Goal: Task Accomplishment & Management: Complete application form

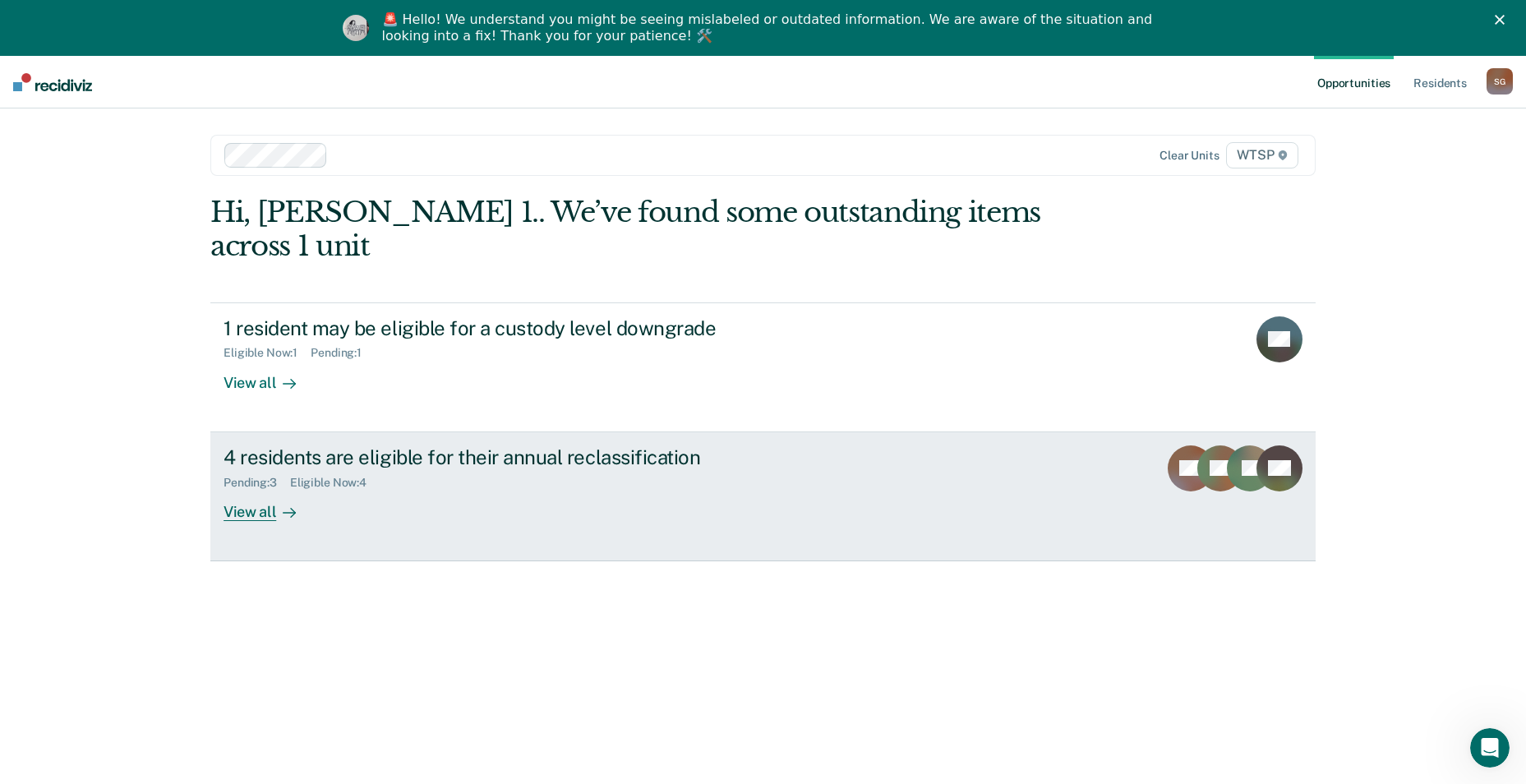
click at [295, 445] on div "4 residents are eligible for their annual reclassification" at bounding box center [512, 457] width 577 height 24
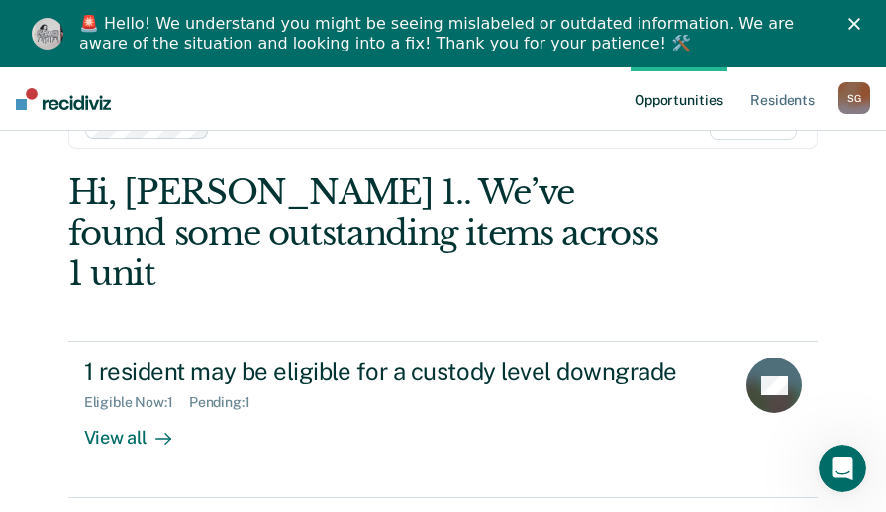
scroll to position [99, 0]
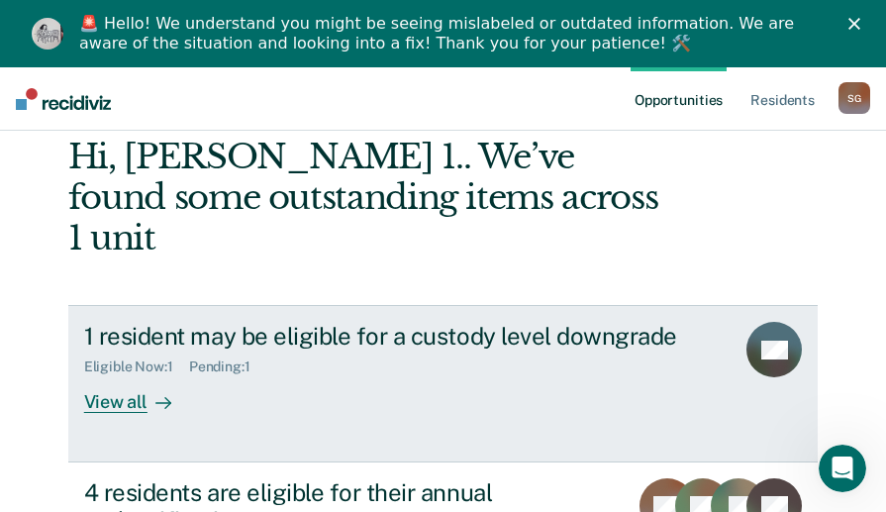
click at [99, 375] on div "View all" at bounding box center [139, 394] width 111 height 39
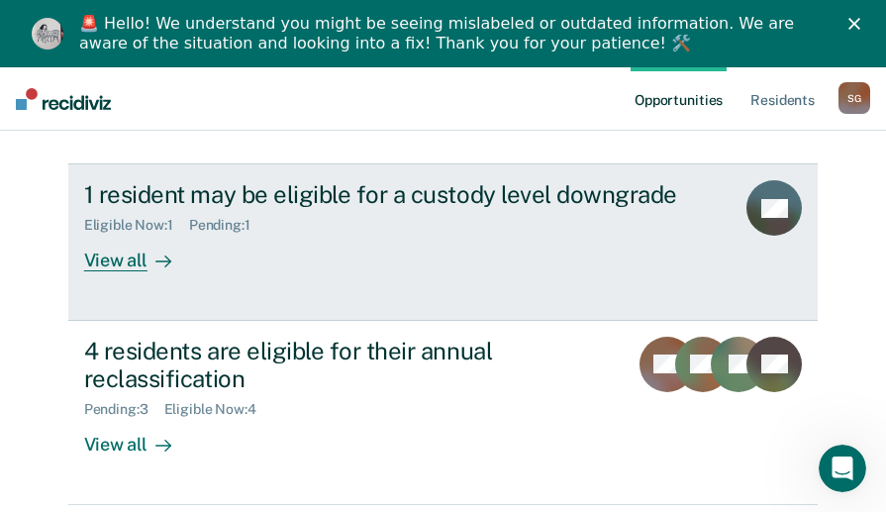
scroll to position [272, 0]
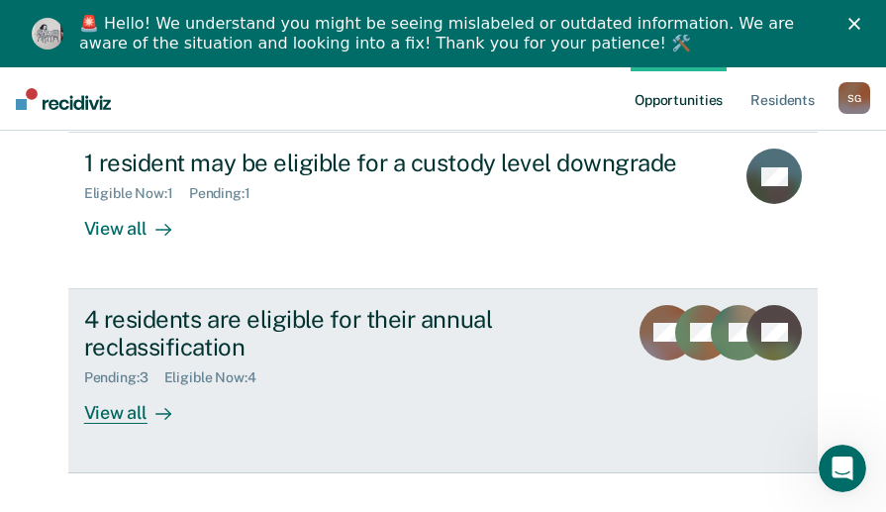
click at [129, 386] on div "View all" at bounding box center [139, 405] width 111 height 39
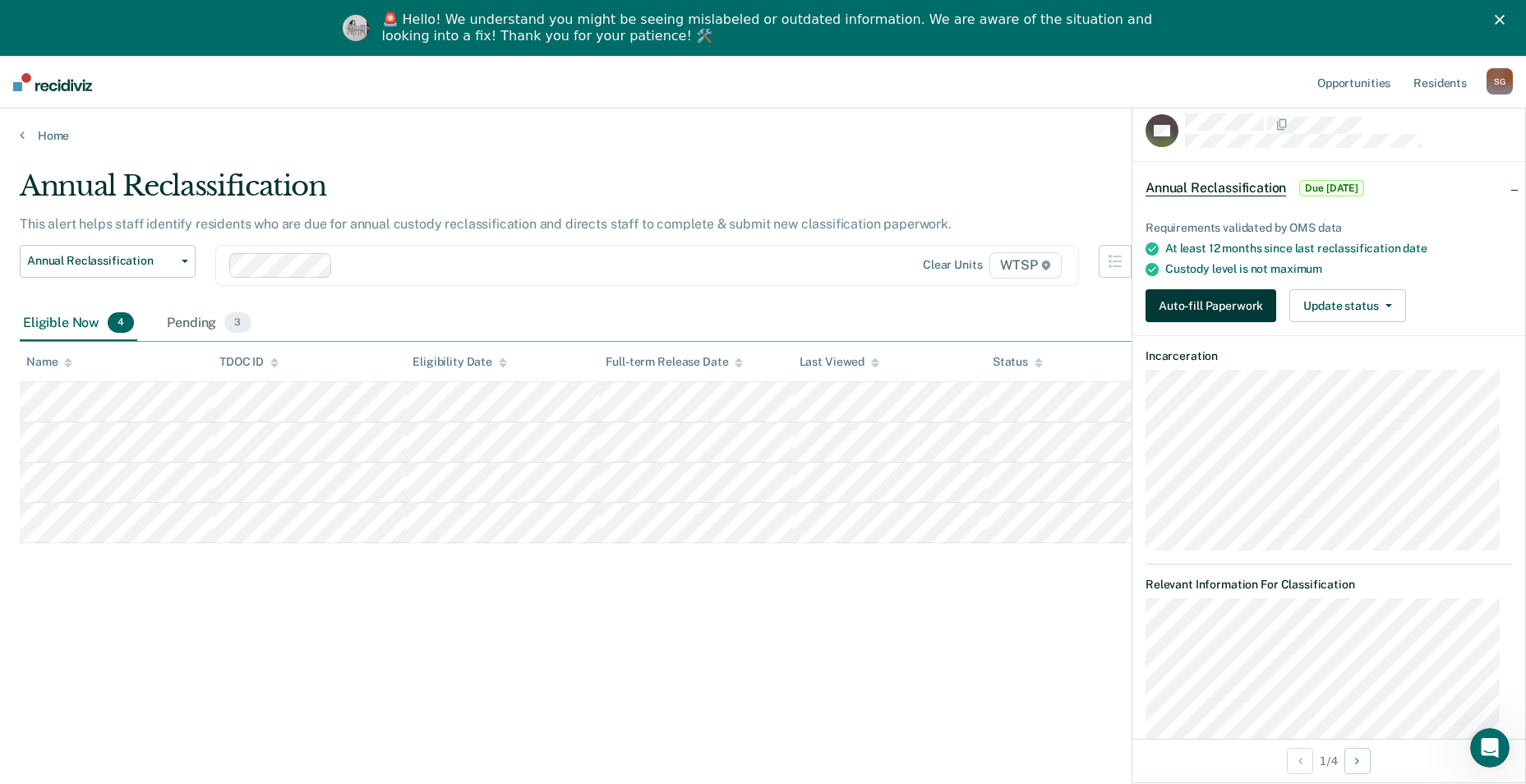
click at [747, 299] on button "Auto-fill Paperwork" at bounding box center [1210, 306] width 130 height 33
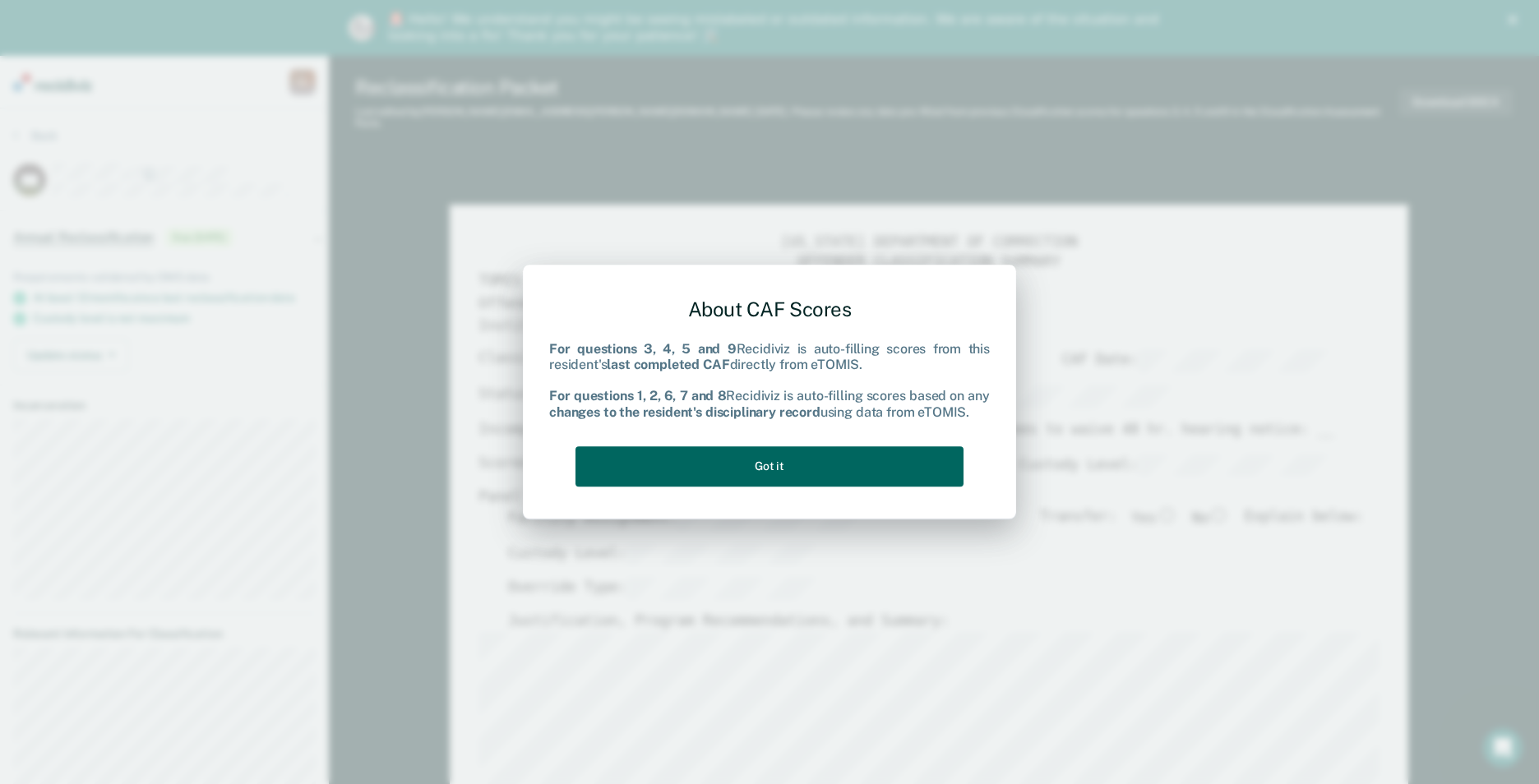
click at [747, 424] on button "Got it" at bounding box center [770, 466] width 388 height 40
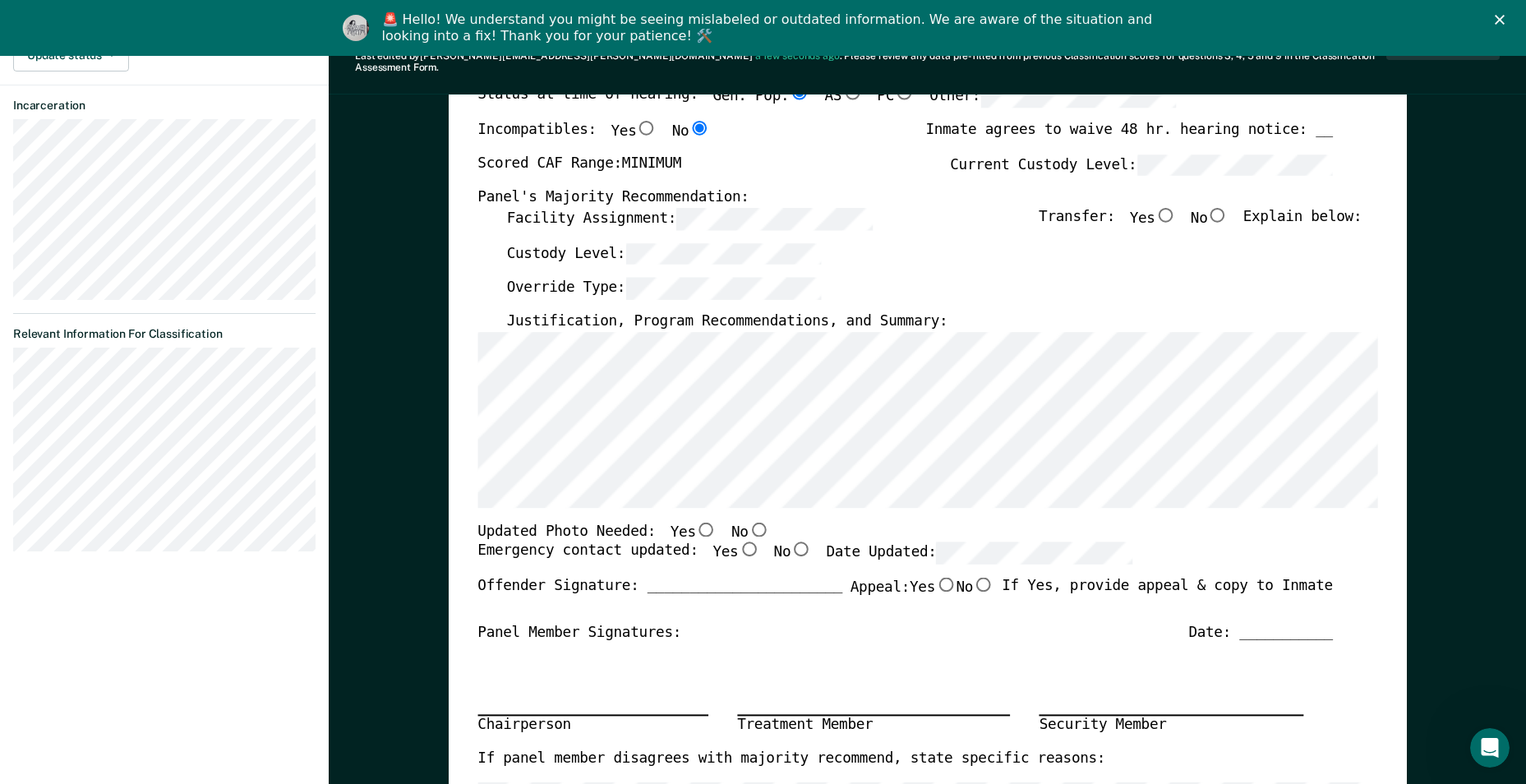
scroll to position [329, 0]
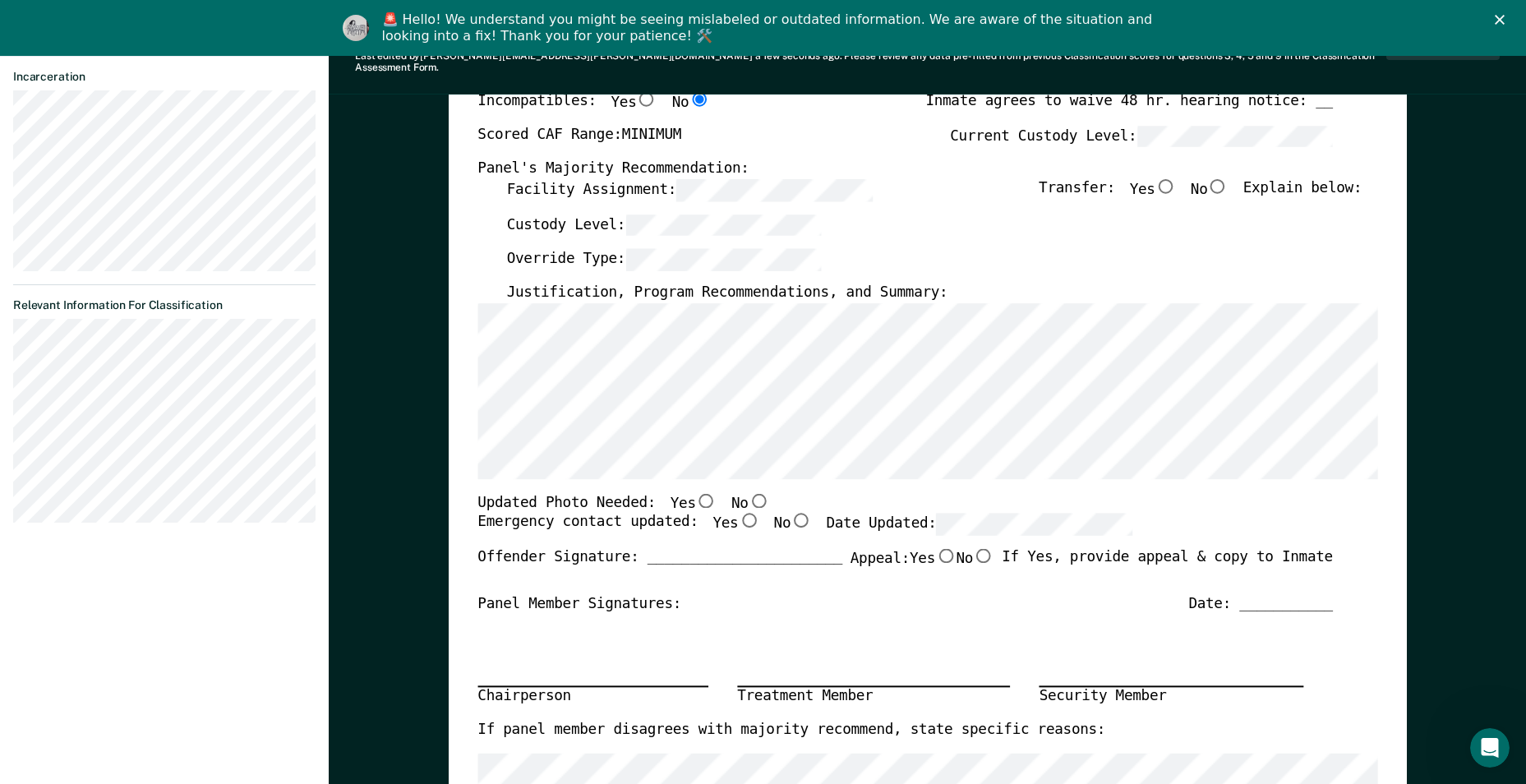
click at [747, 424] on input "No" at bounding box center [758, 501] width 22 height 15
type textarea "x"
radio input "true"
click at [738, 424] on input "Yes" at bounding box center [748, 521] width 22 height 15
type textarea "x"
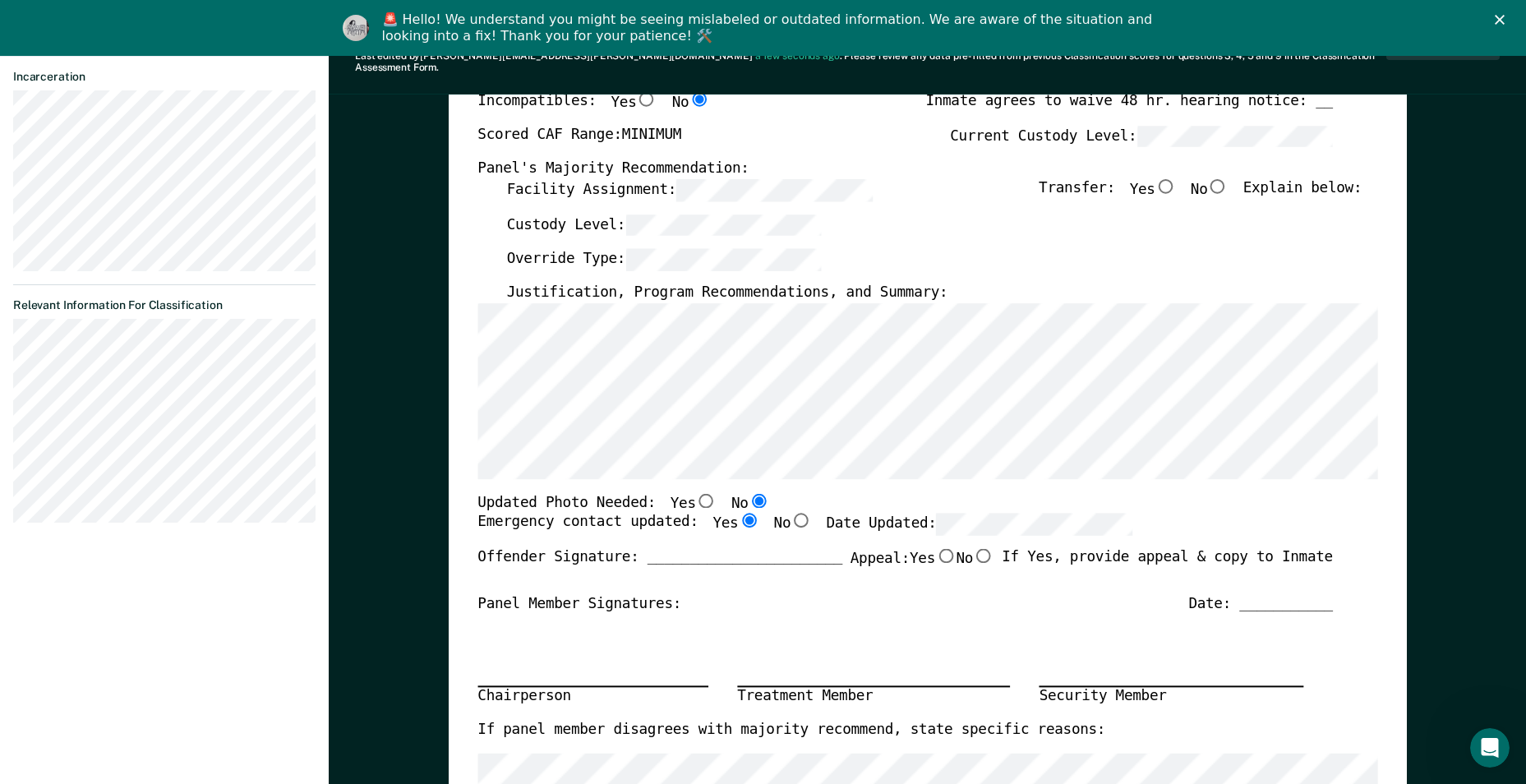
radio input "true"
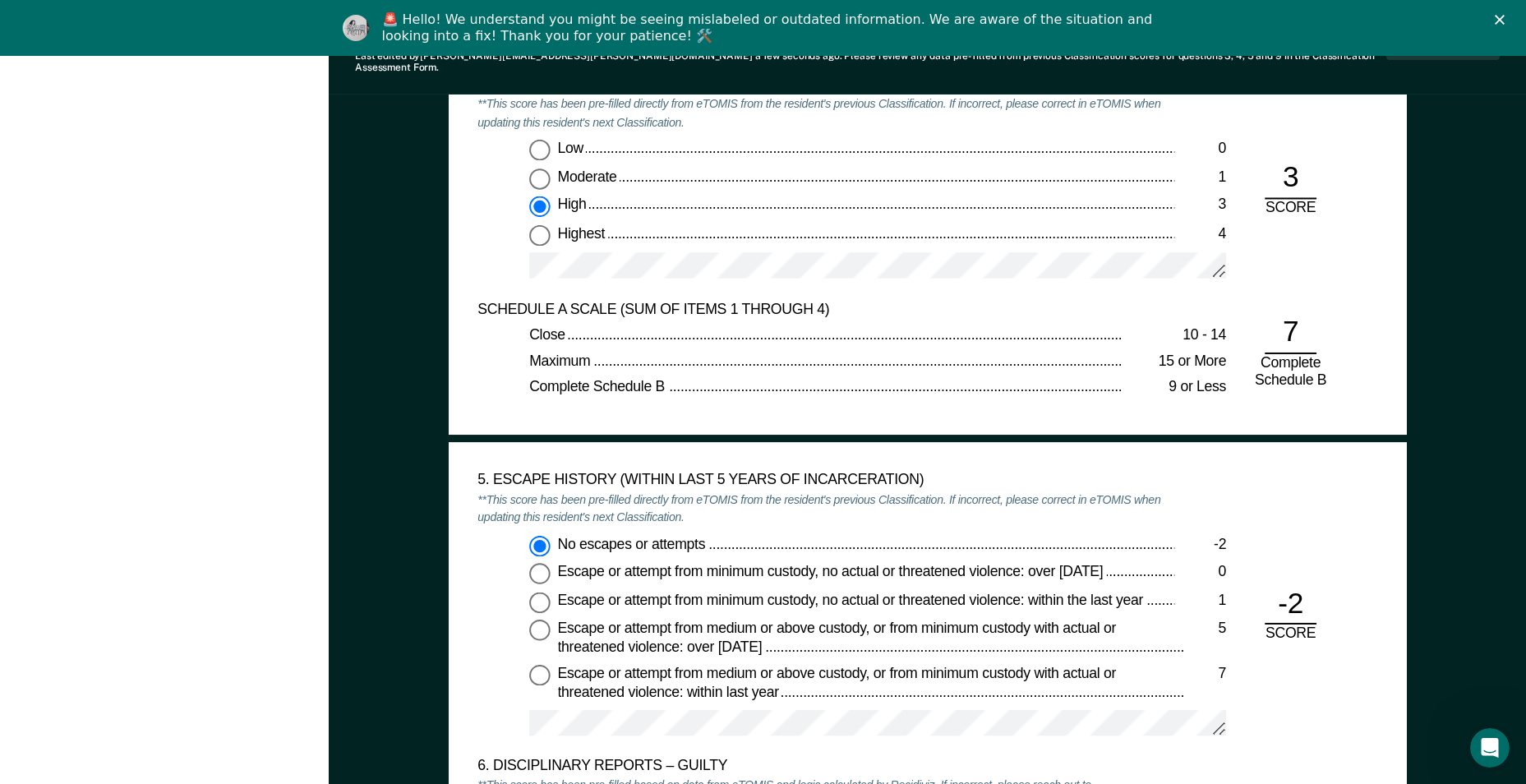
scroll to position [0, 0]
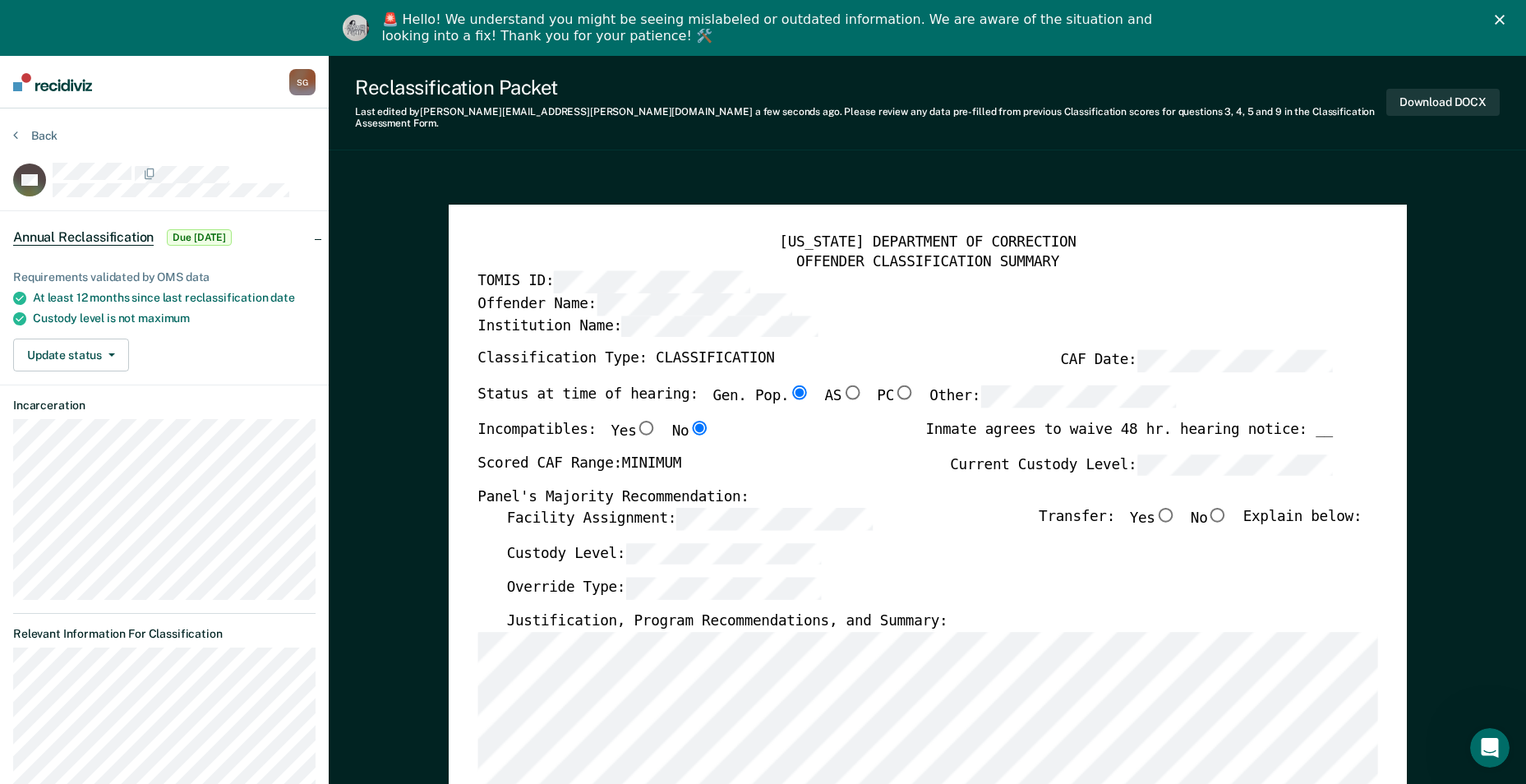
click at [747, 424] on input "No" at bounding box center [1218, 514] width 22 height 15
type textarea "x"
radio input "true"
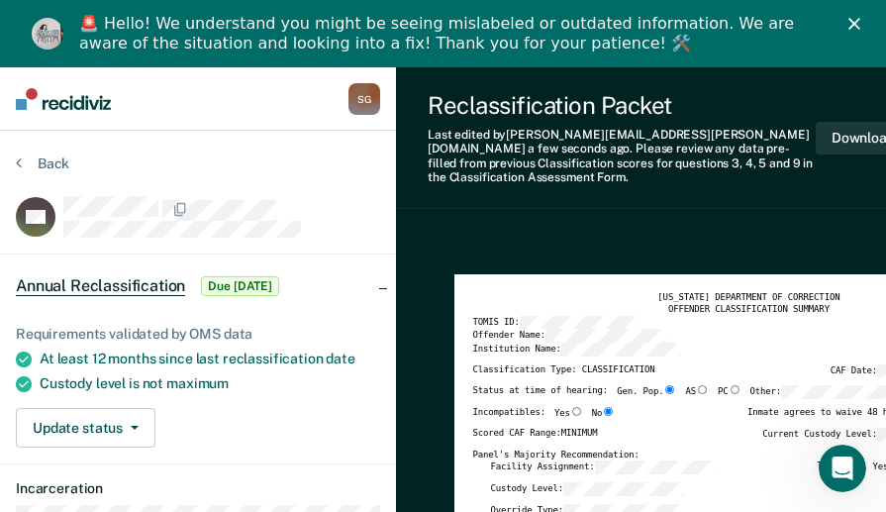
type textarea "x"
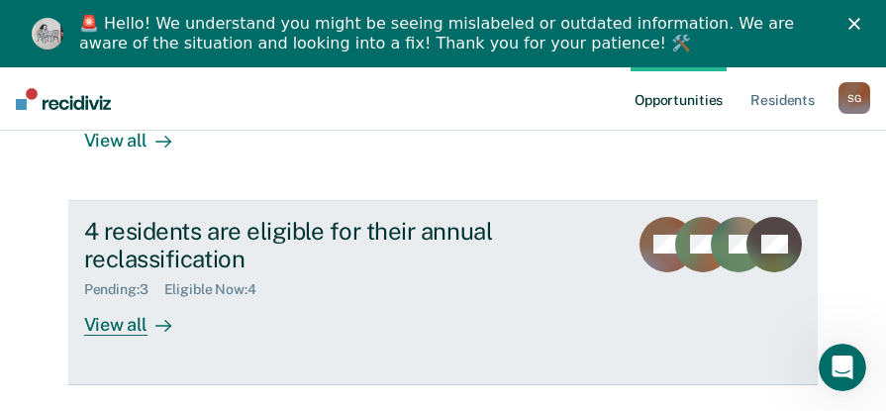
scroll to position [373, 0]
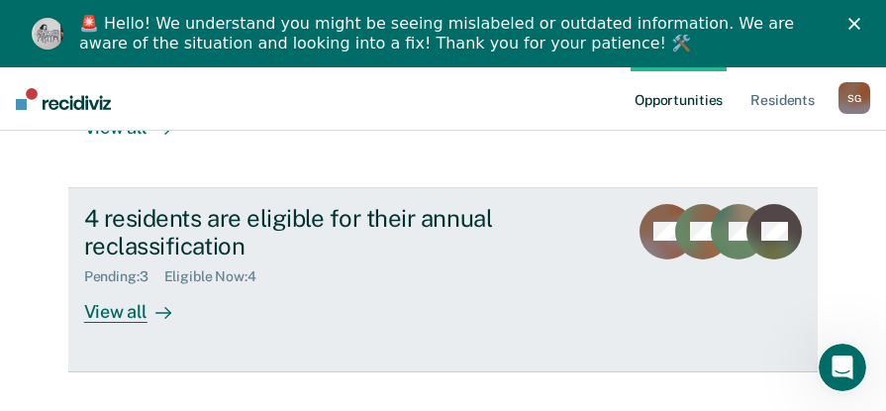
click at [102, 285] on div "View all" at bounding box center [139, 304] width 111 height 39
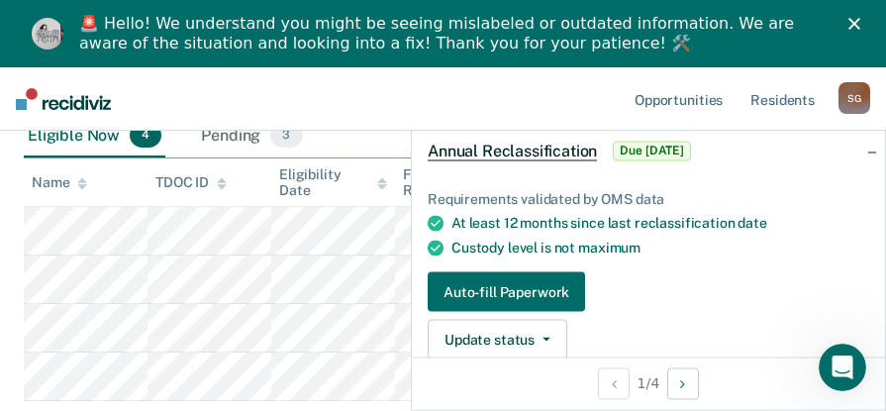
scroll to position [99, 0]
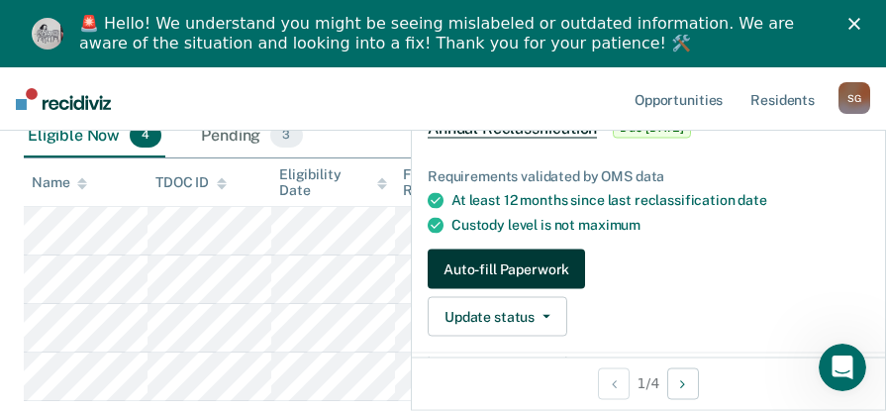
click at [518, 260] on button "Auto-fill Paperwork" at bounding box center [505, 269] width 157 height 40
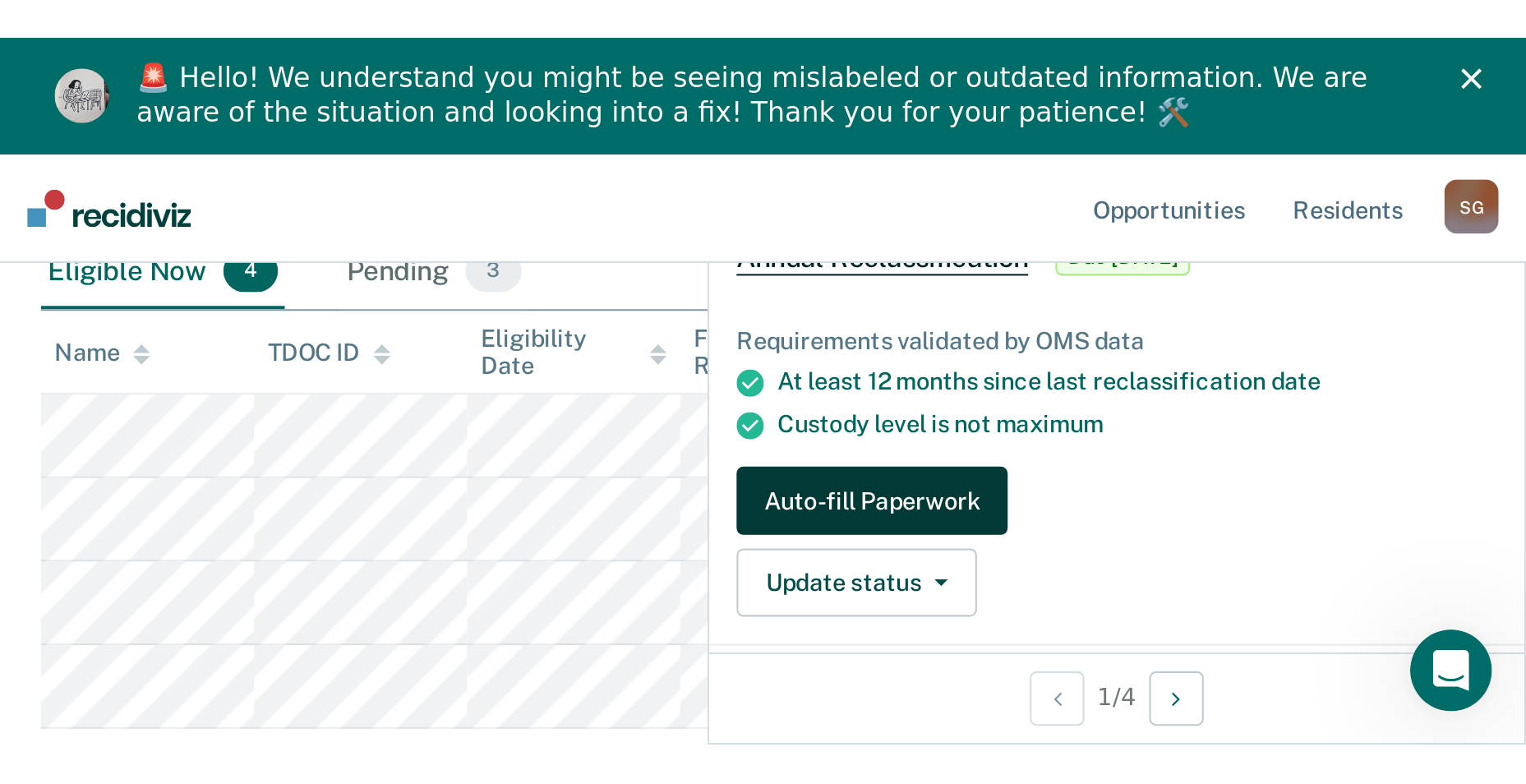
scroll to position [81, 0]
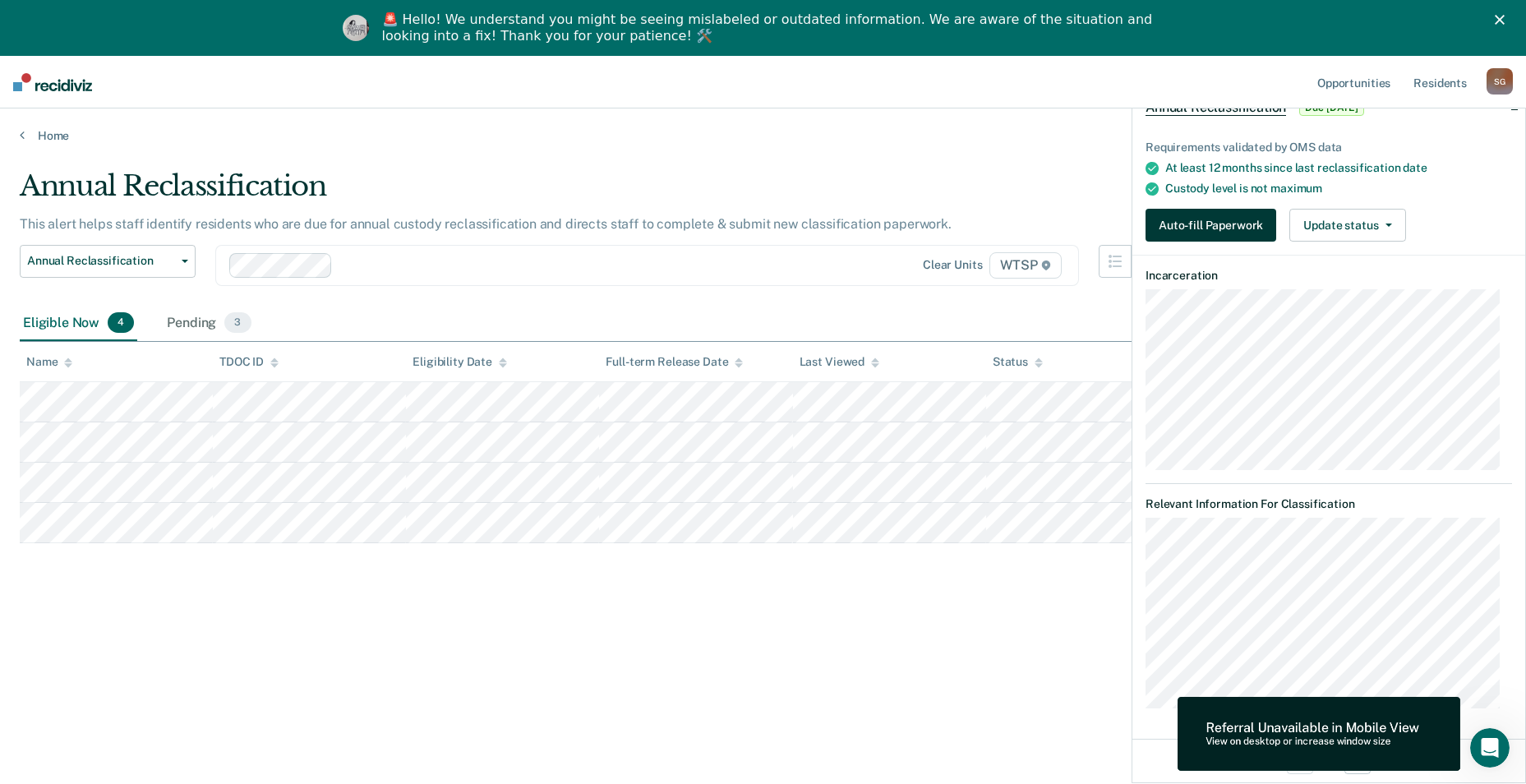
click at [747, 218] on button "Auto-fill Paperwork" at bounding box center [1210, 225] width 130 height 33
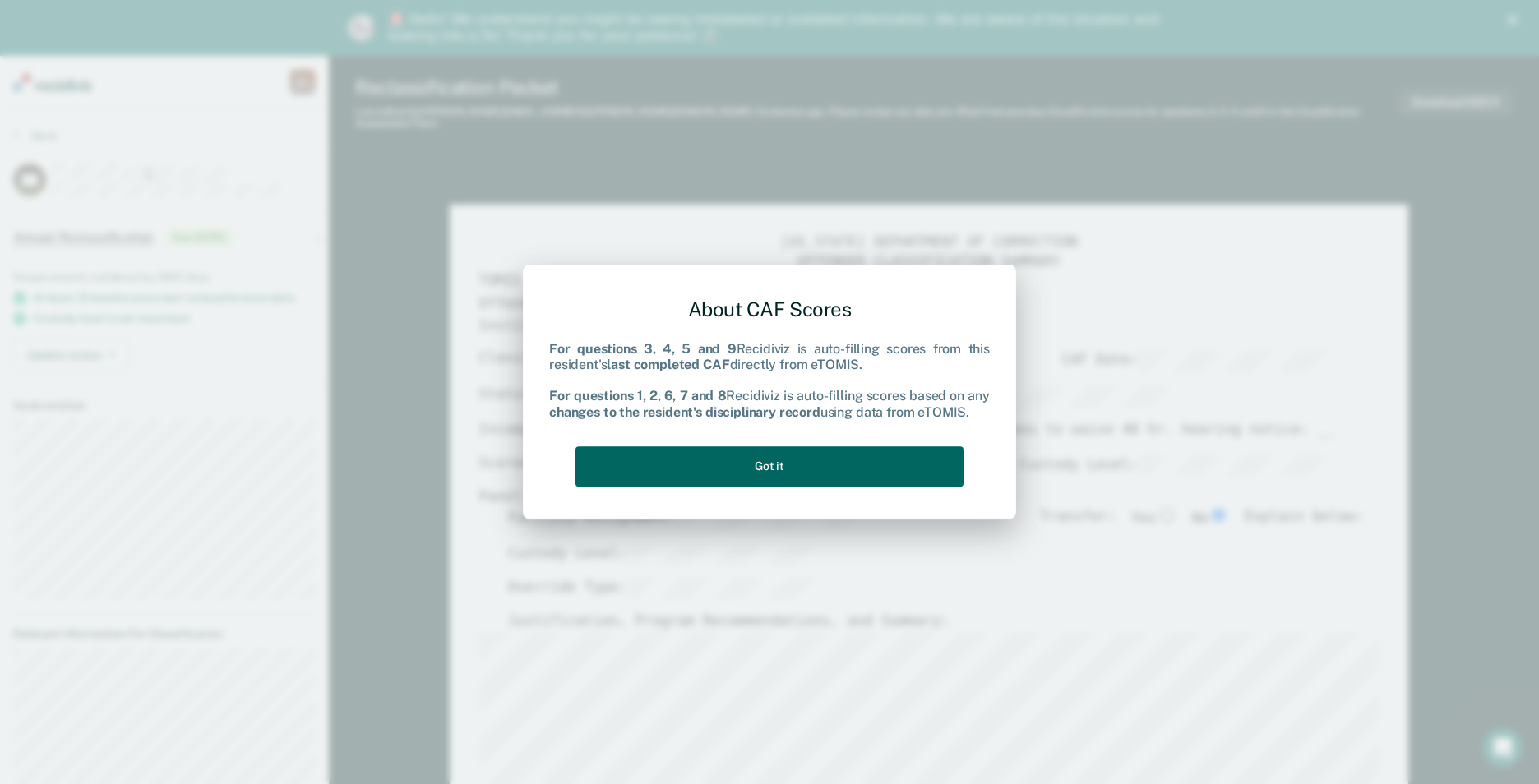
click at [747, 341] on button "Got it" at bounding box center [770, 466] width 388 height 40
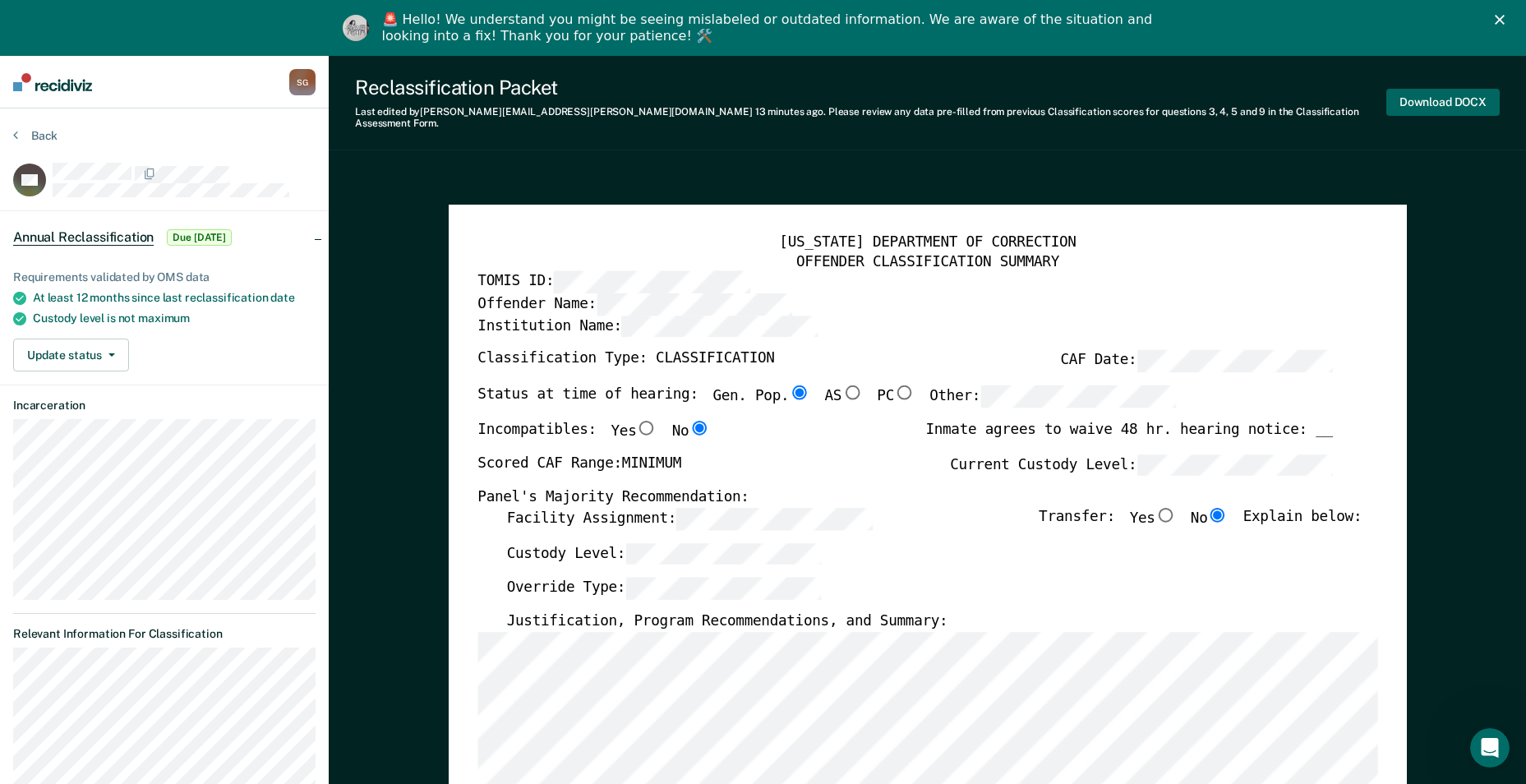
click at [747, 89] on button "Download DOCX" at bounding box center [1443, 102] width 114 height 27
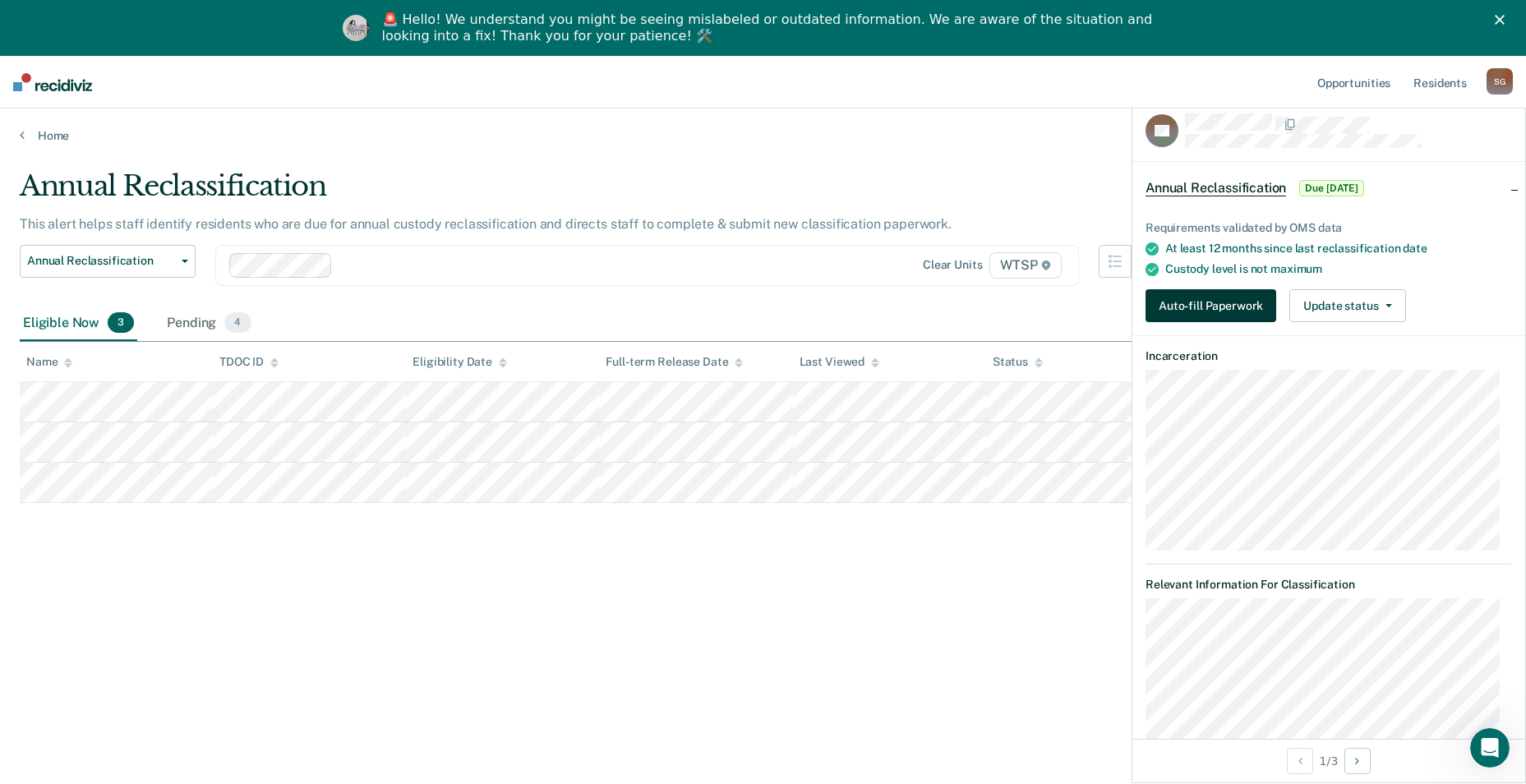
click at [747, 300] on button "Auto-fill Paperwork" at bounding box center [1210, 306] width 130 height 33
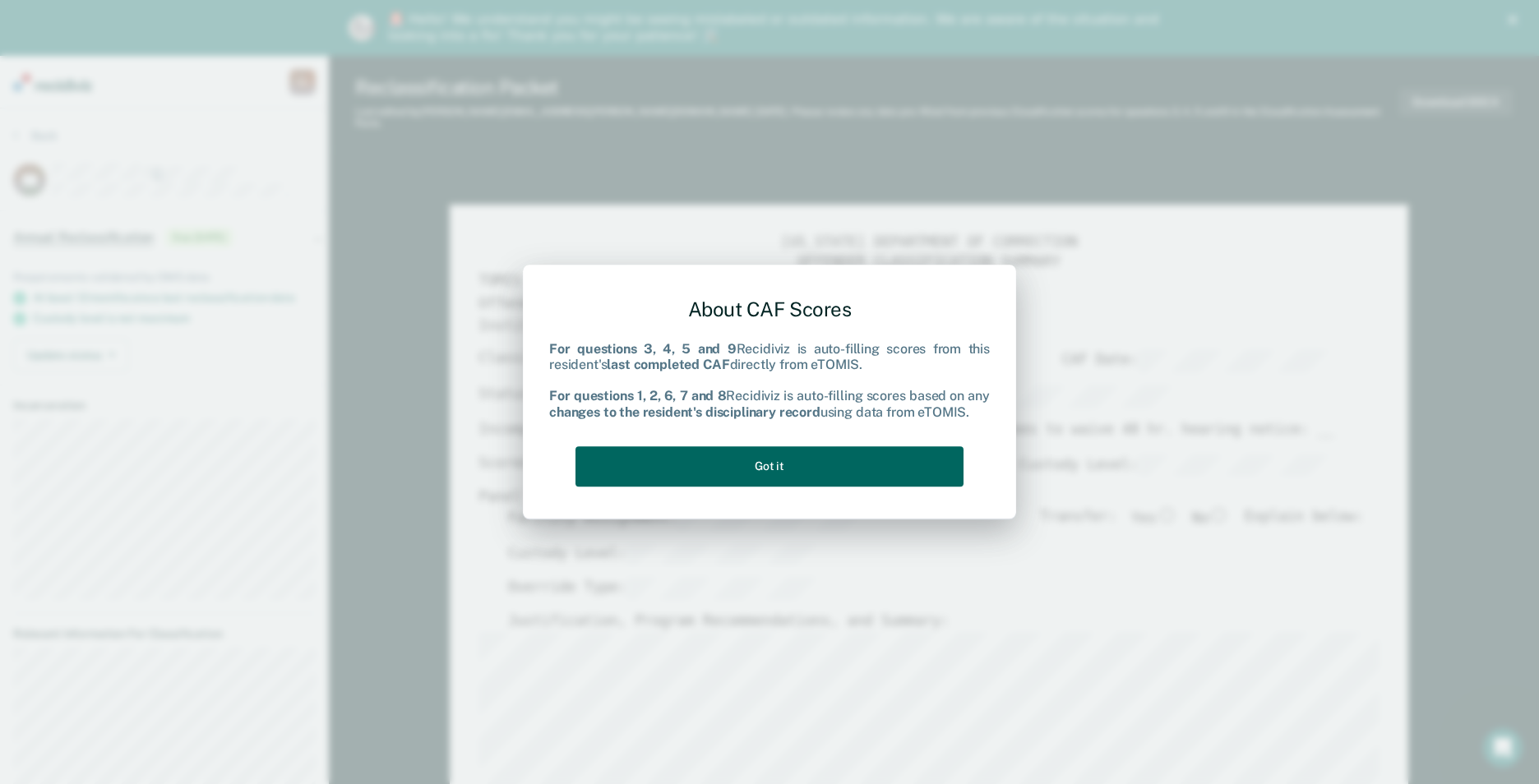
click at [747, 341] on button "Got it" at bounding box center [770, 466] width 388 height 40
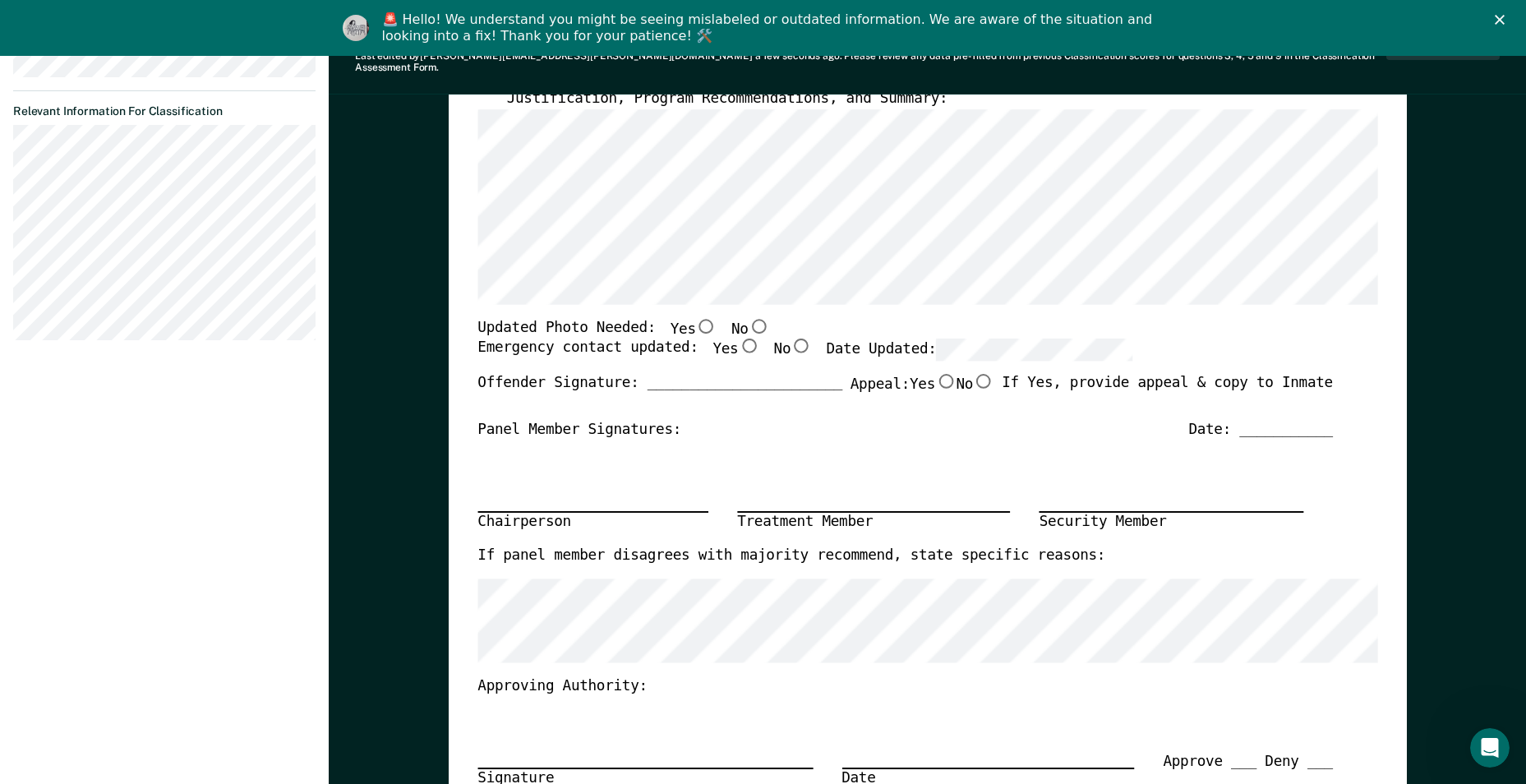
scroll to position [493, 0]
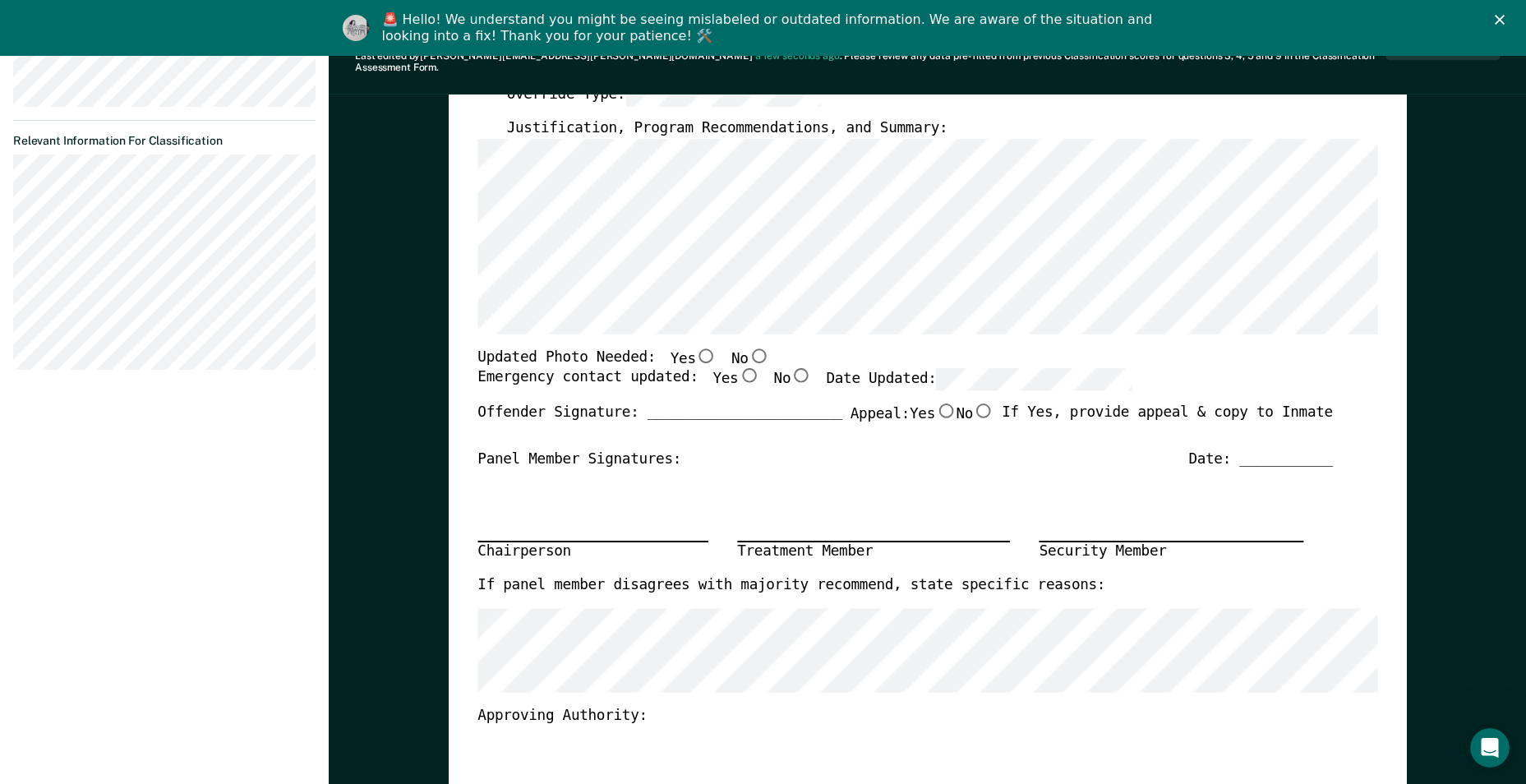
click at [738, 341] on input "Yes" at bounding box center [748, 375] width 22 height 15
type textarea "x"
radio input "true"
click at [747, 341] on input "No" at bounding box center [758, 355] width 22 height 15
type textarea "x"
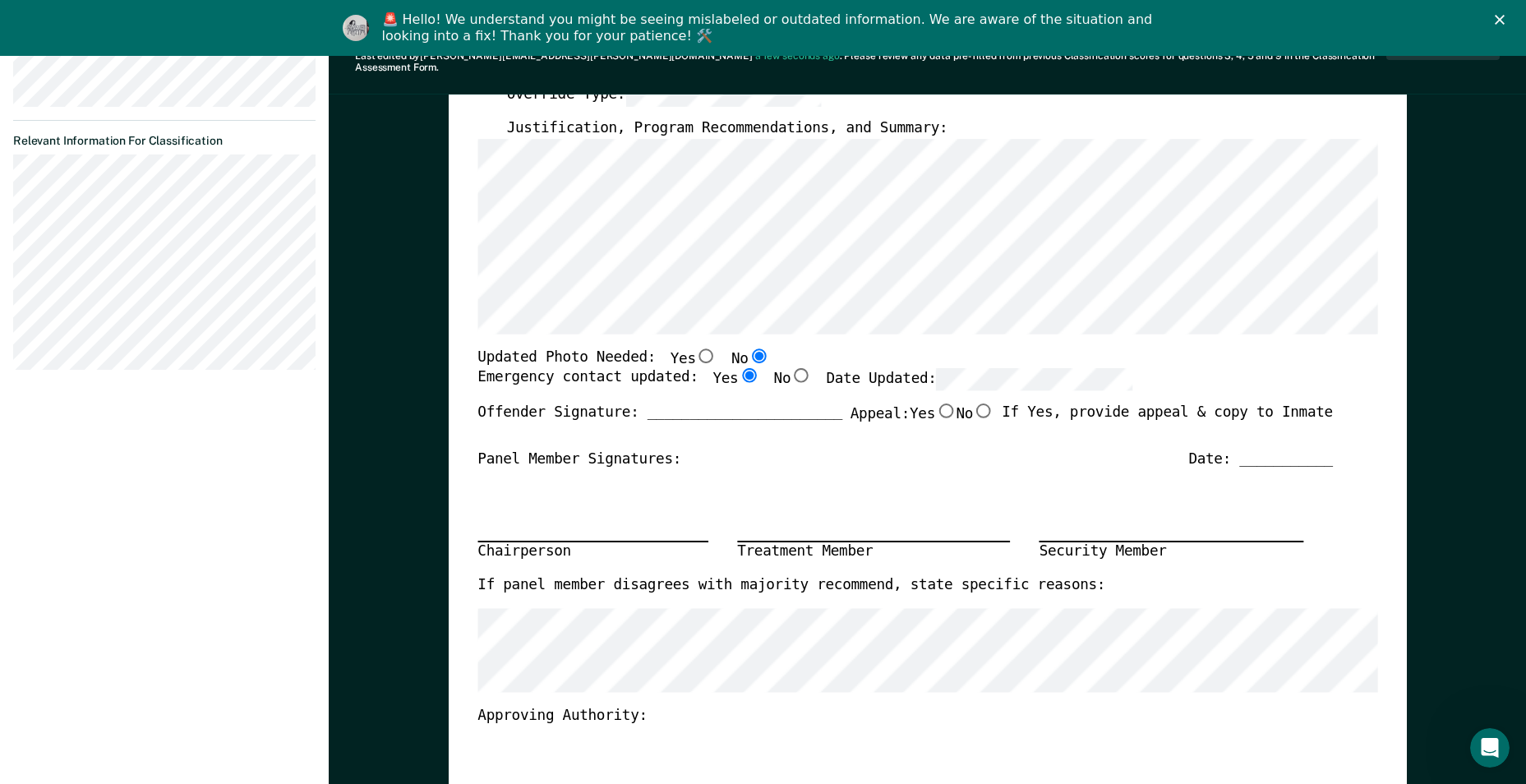
radio input "true"
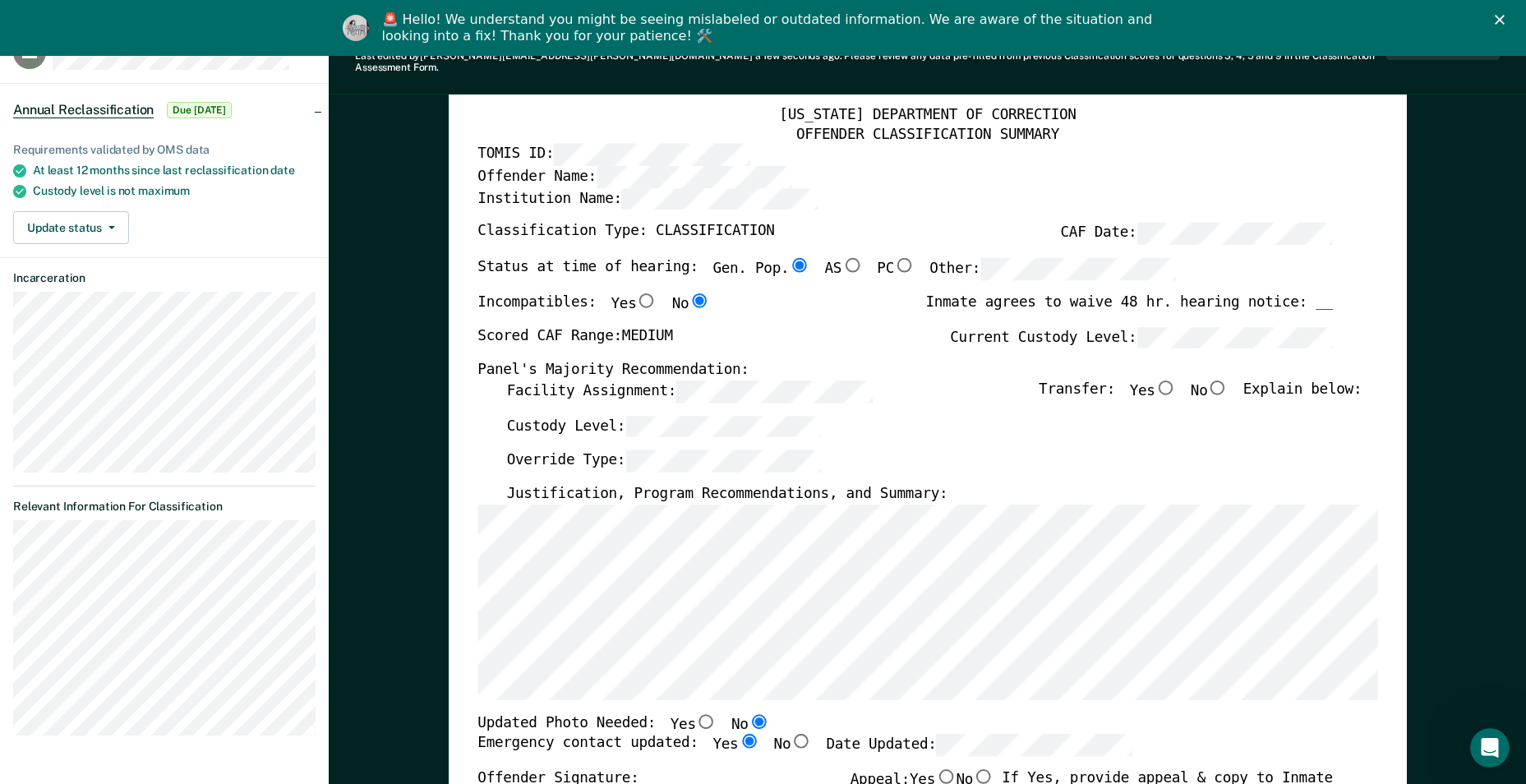
scroll to position [164, 0]
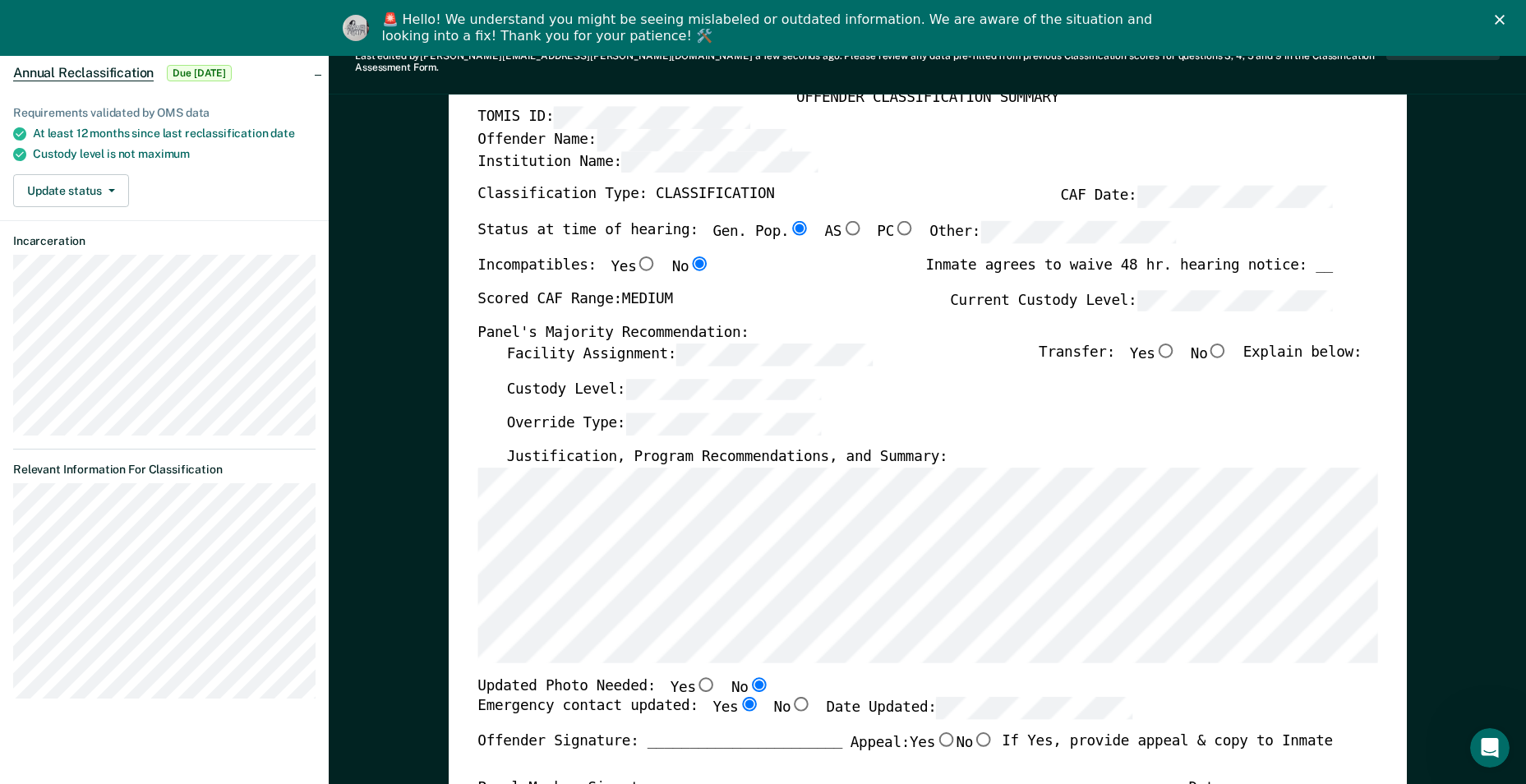
click at [747, 341] on input "No" at bounding box center [1218, 350] width 22 height 15
type textarea "x"
radio input "true"
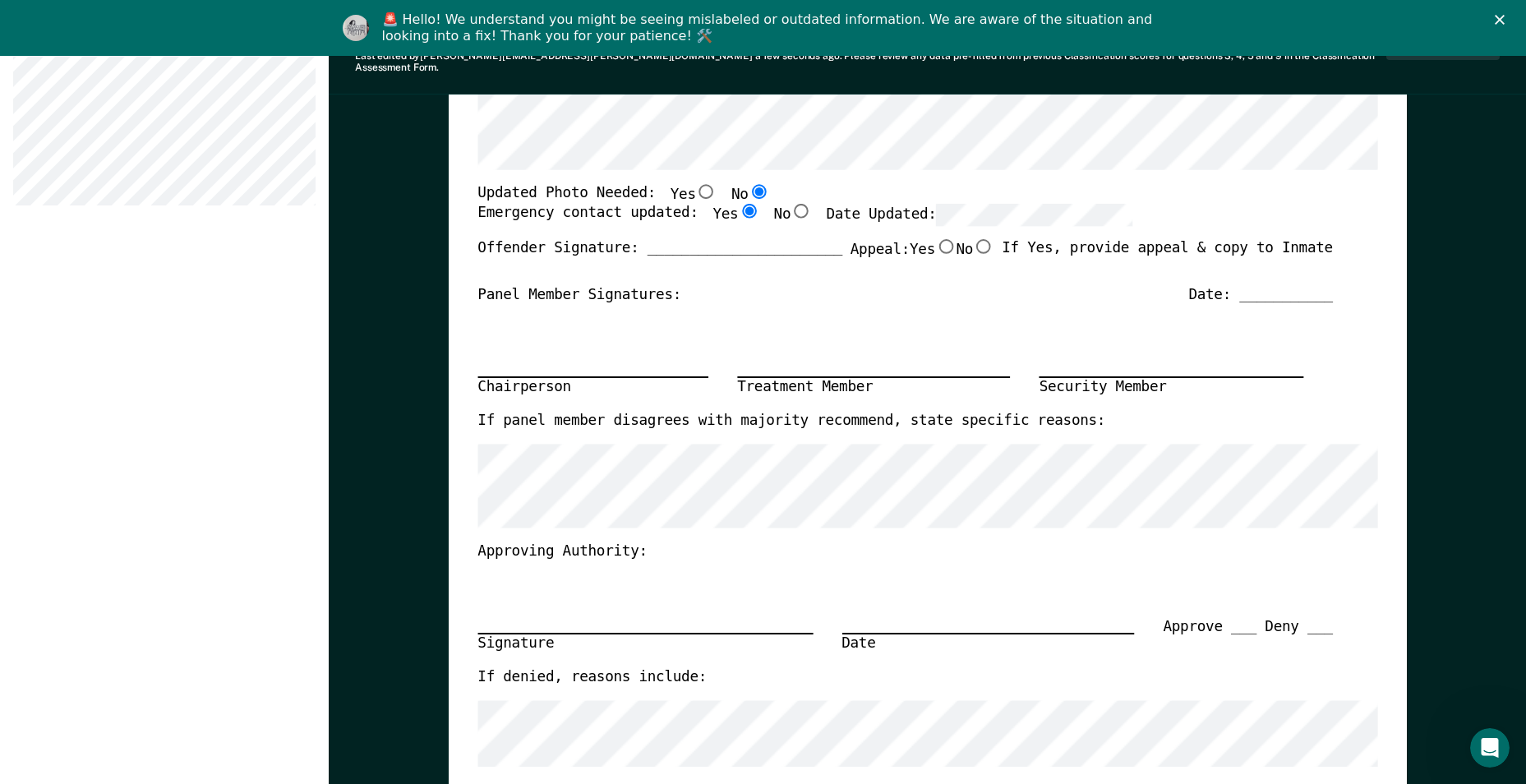
scroll to position [0, 0]
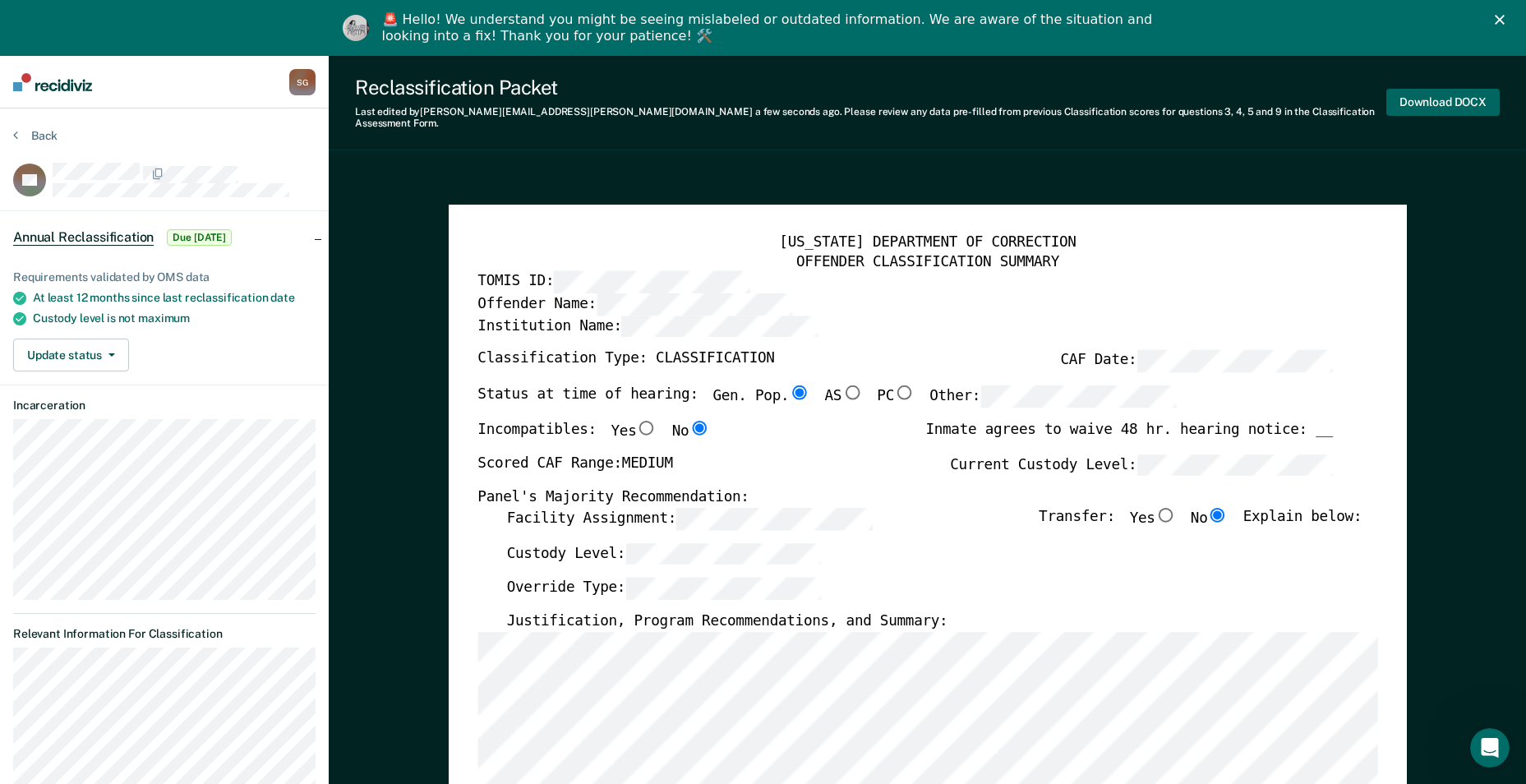
click at [747, 96] on button "Download DOCX" at bounding box center [1443, 102] width 114 height 27
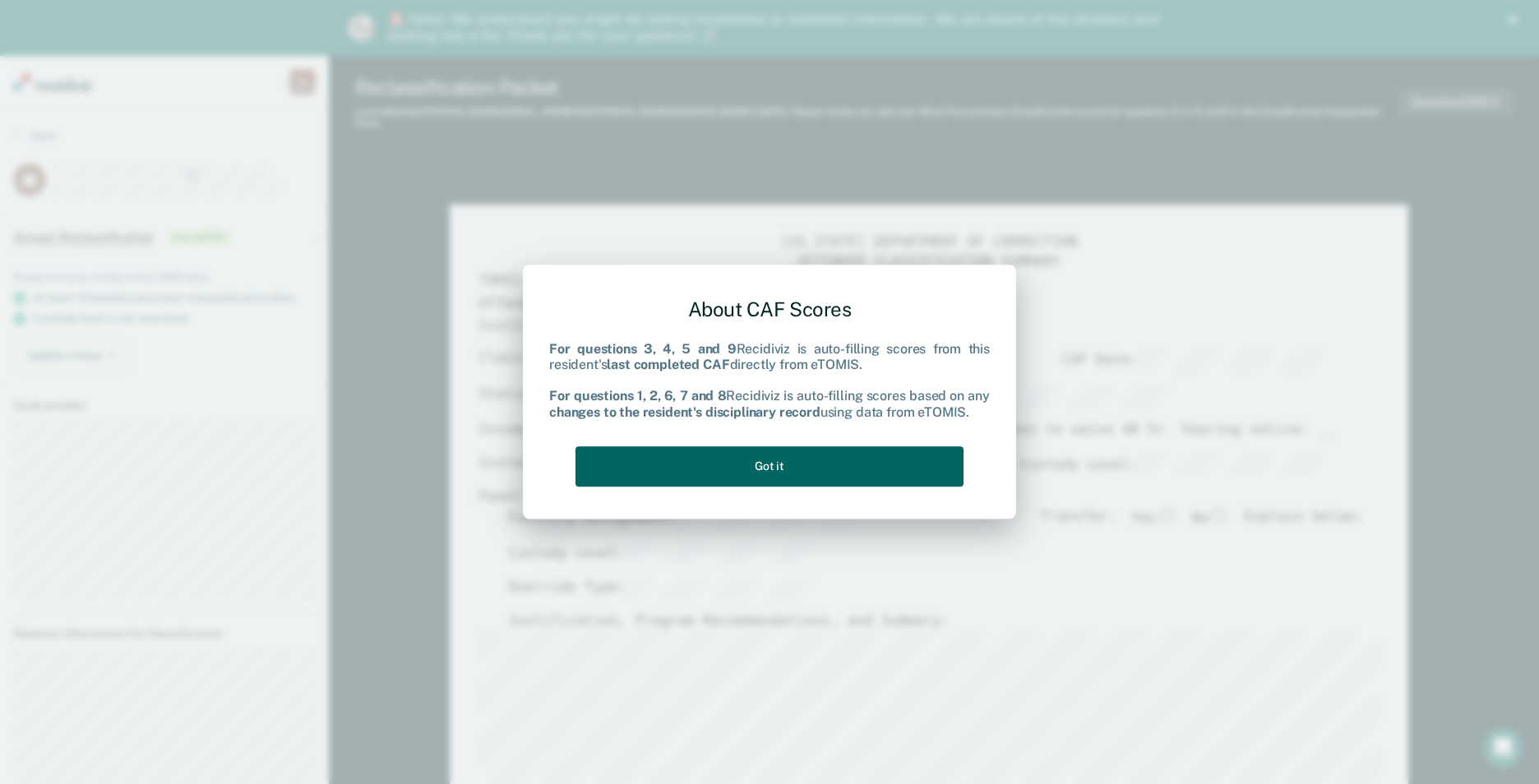
click at [747, 341] on button "Got it" at bounding box center [770, 466] width 388 height 40
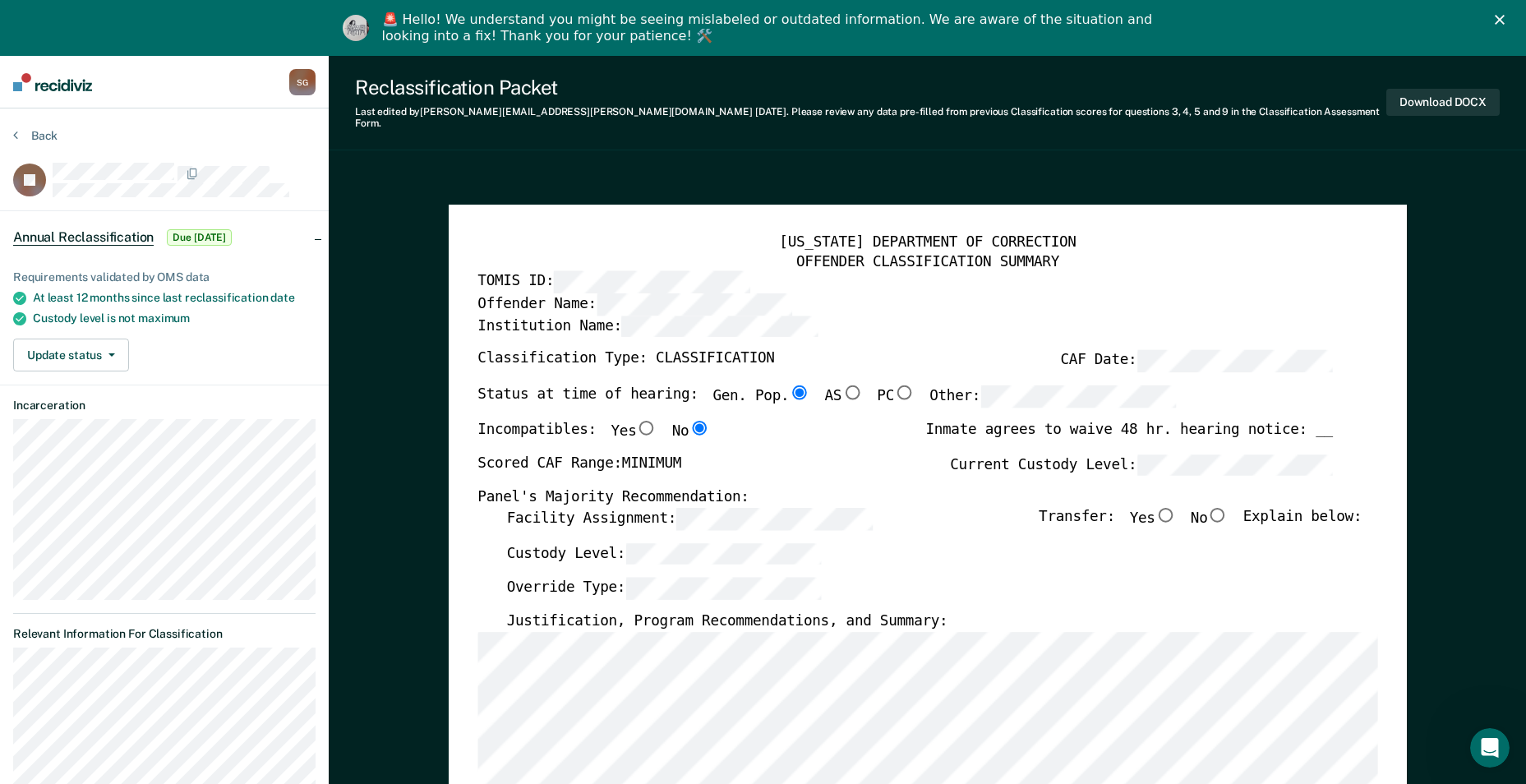
click at [747, 341] on input "No" at bounding box center [1218, 514] width 22 height 15
type textarea "x"
radio input "true"
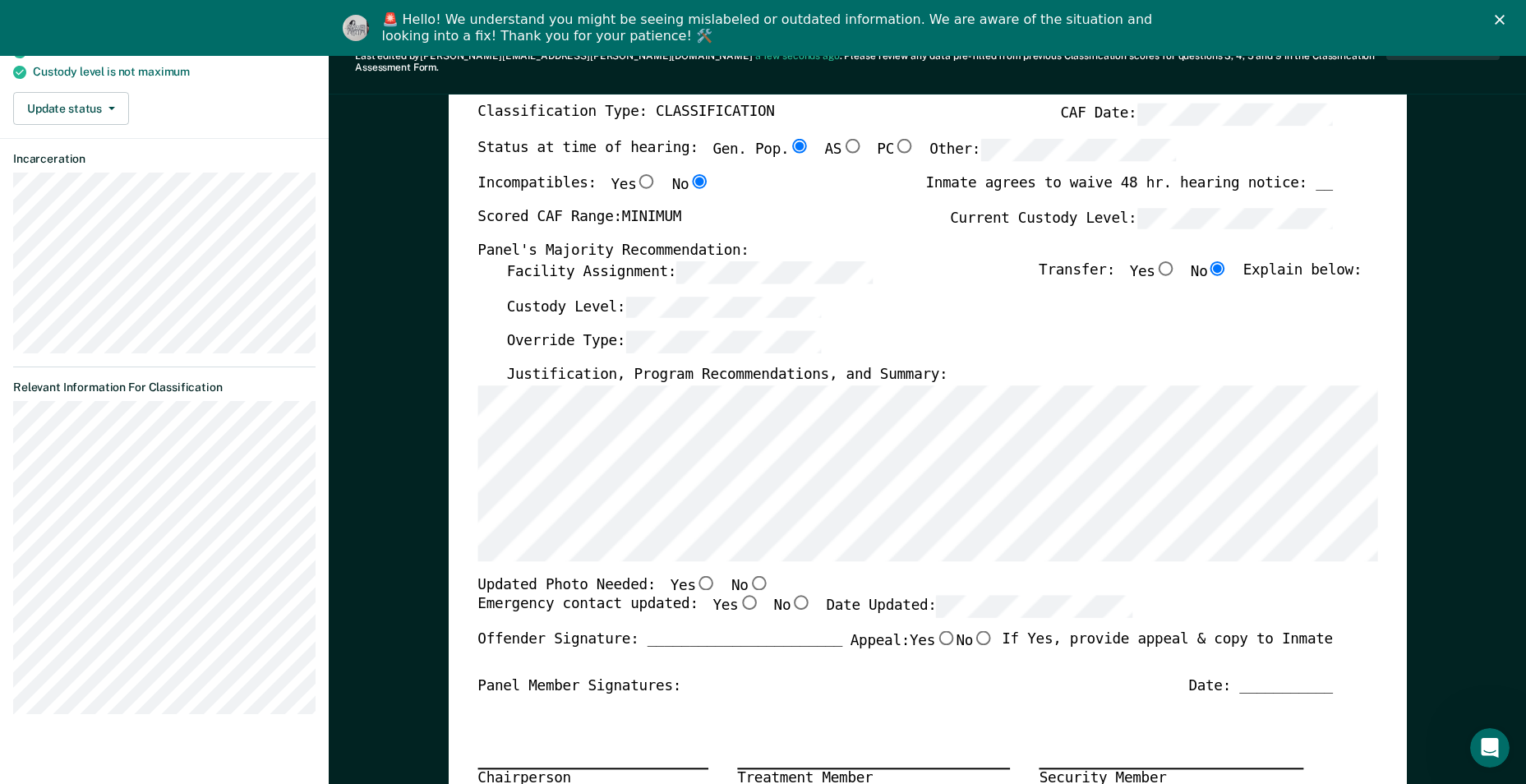
scroll to position [329, 0]
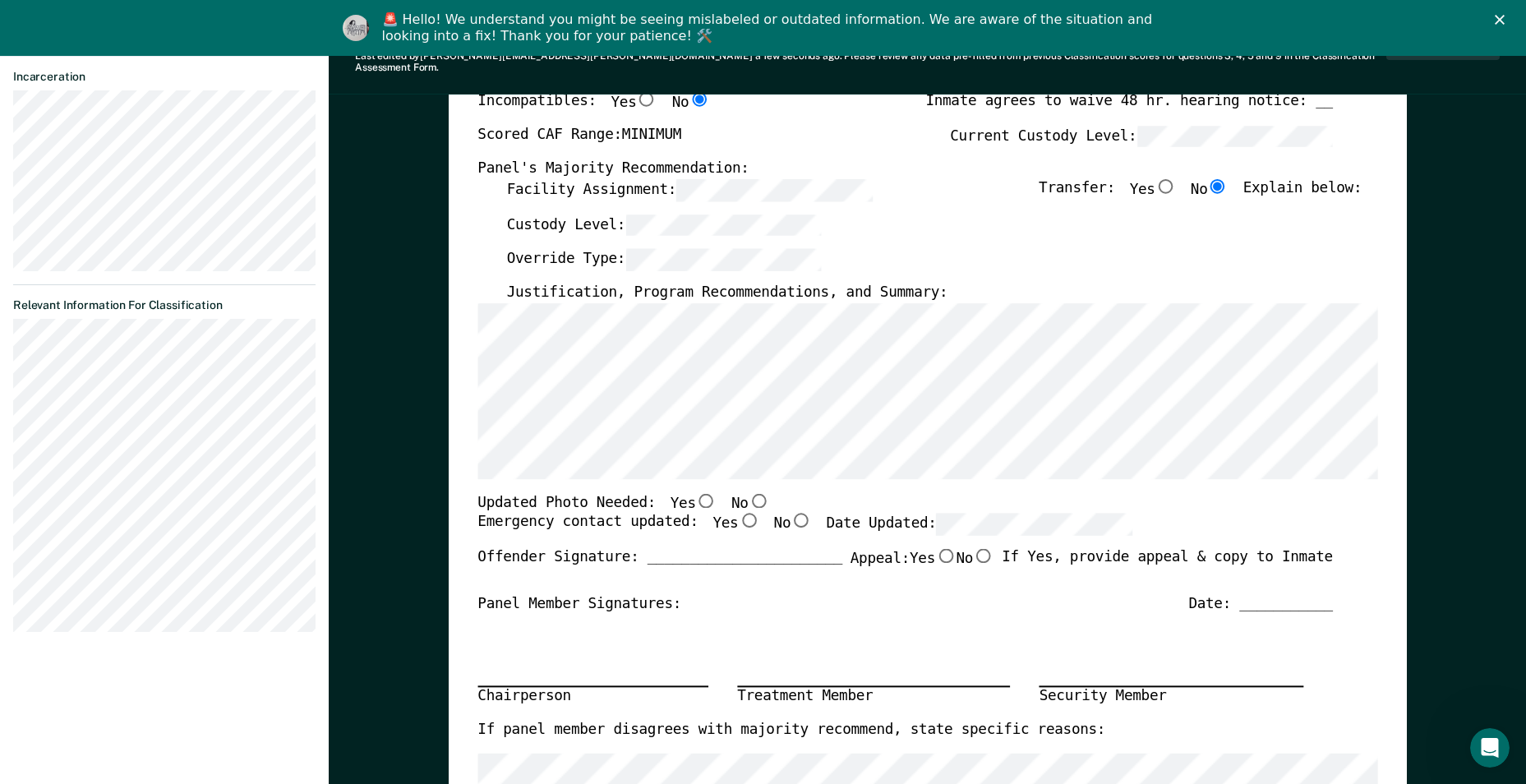
click at [747, 341] on input "No" at bounding box center [758, 501] width 22 height 15
type textarea "x"
radio input "true"
click at [738, 341] on input "Yes" at bounding box center [748, 521] width 22 height 15
type textarea "x"
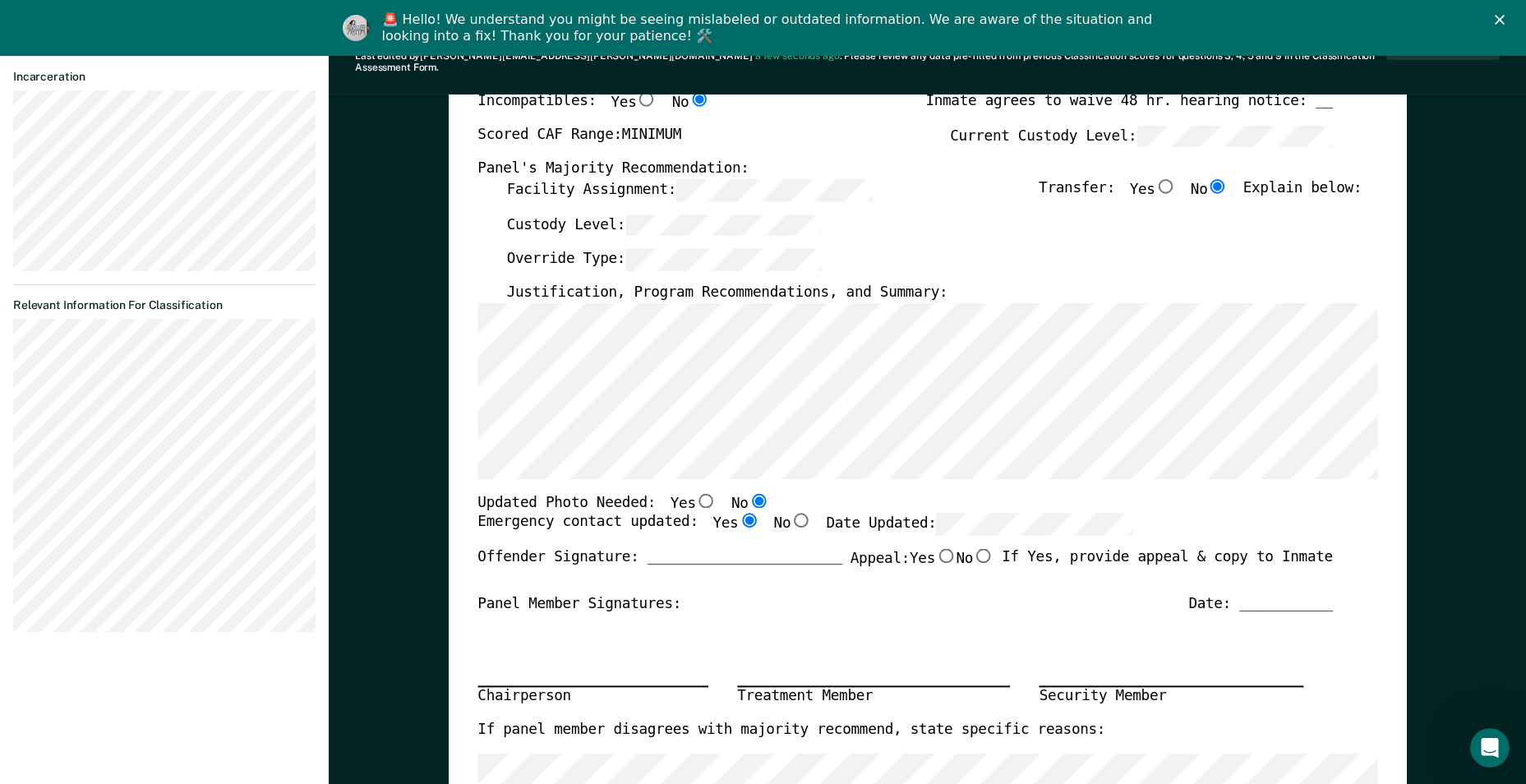
radio input "true"
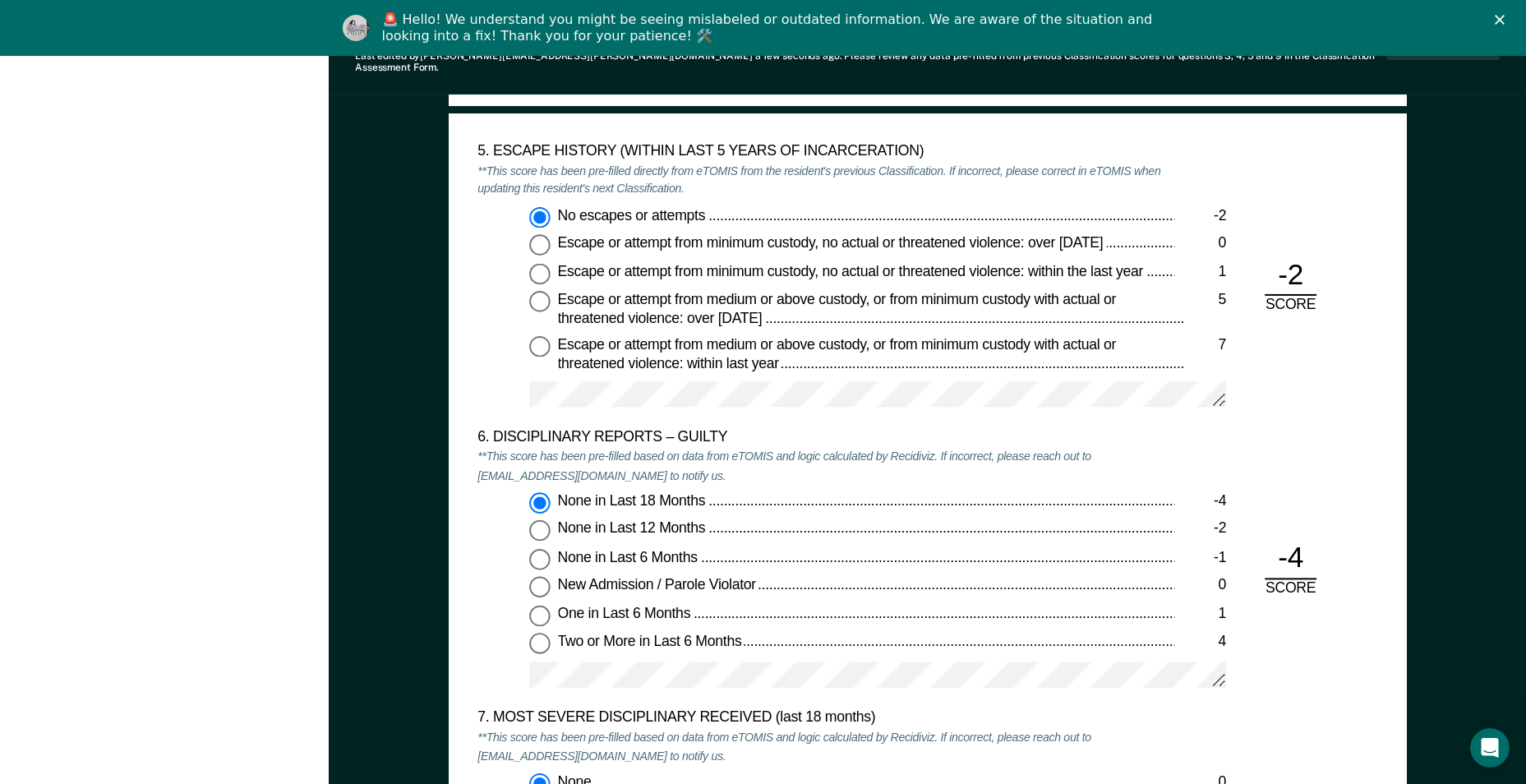
scroll to position [0, 0]
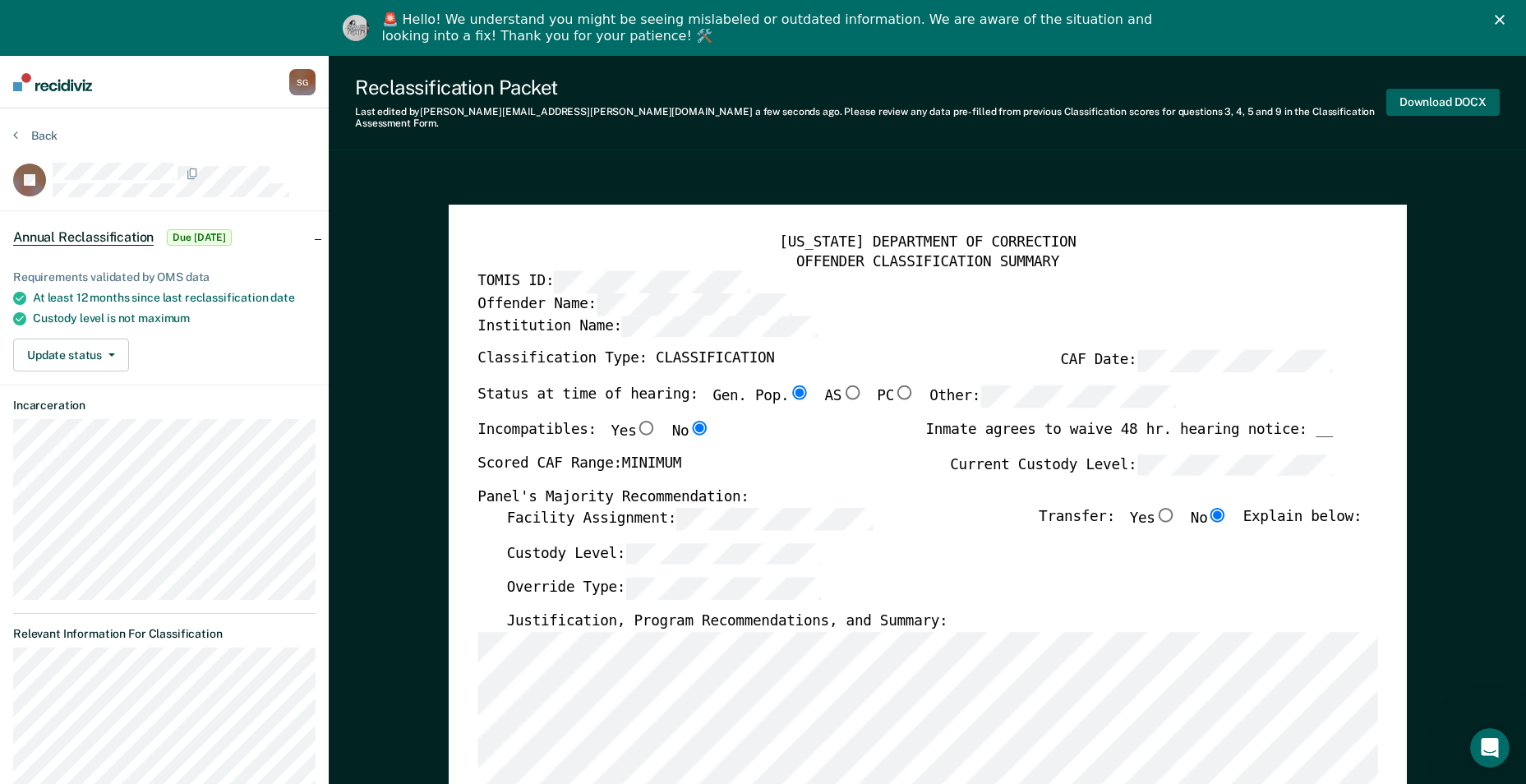
click at [747, 95] on button "Download DOCX" at bounding box center [1443, 102] width 114 height 27
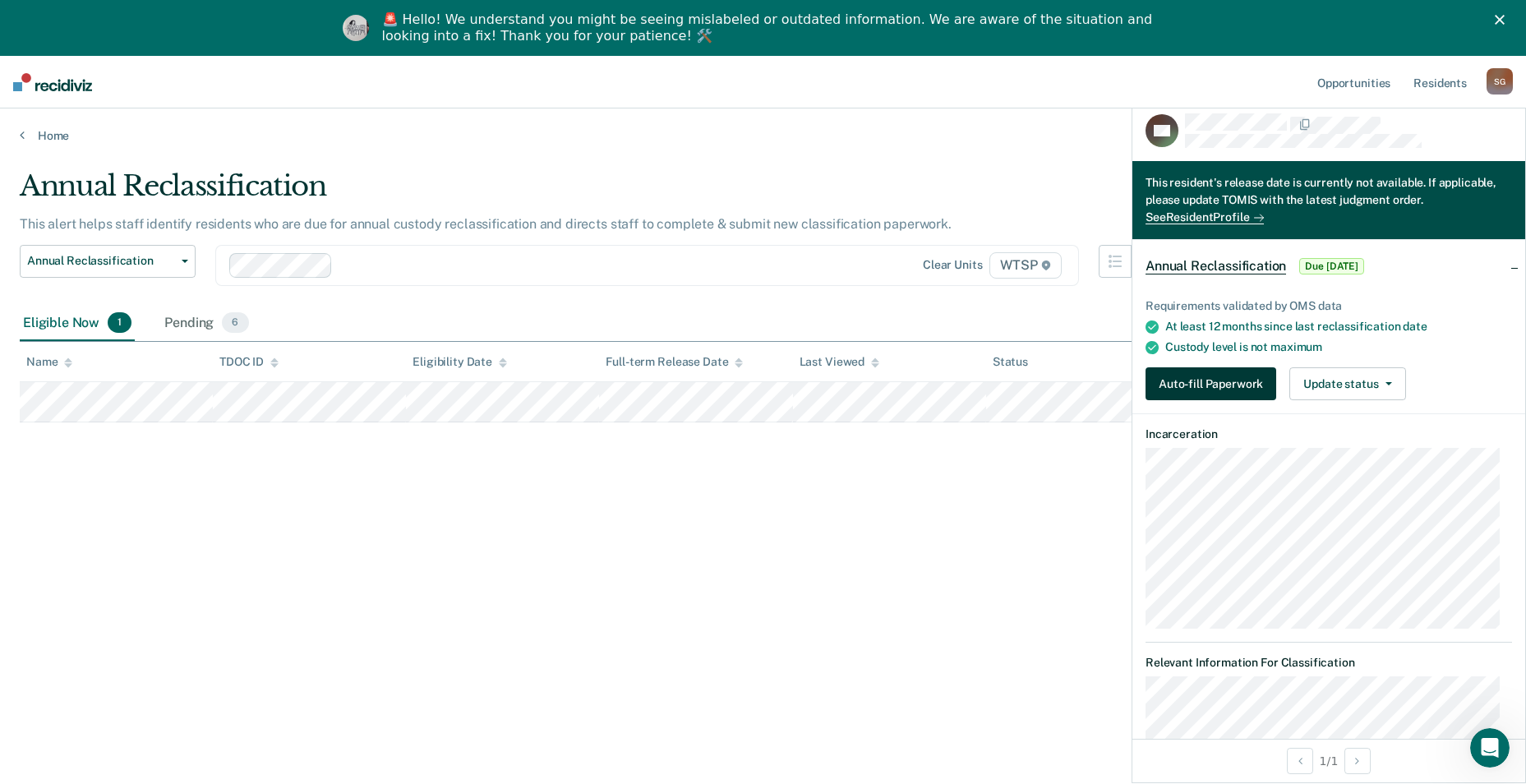
click at [747, 341] on button "Auto-fill Paperwork" at bounding box center [1210, 384] width 130 height 33
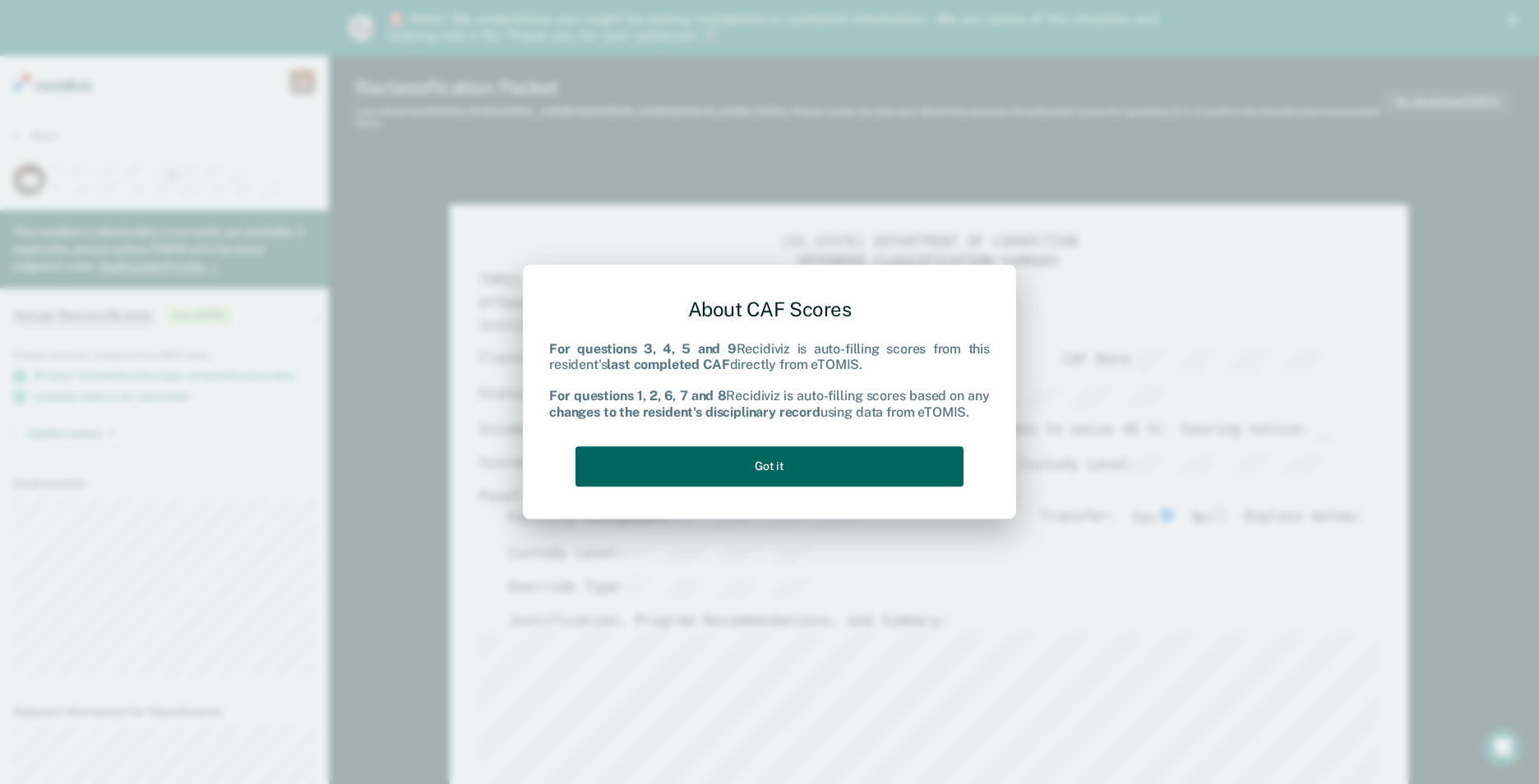
click at [747, 341] on button "Got it" at bounding box center [770, 466] width 388 height 40
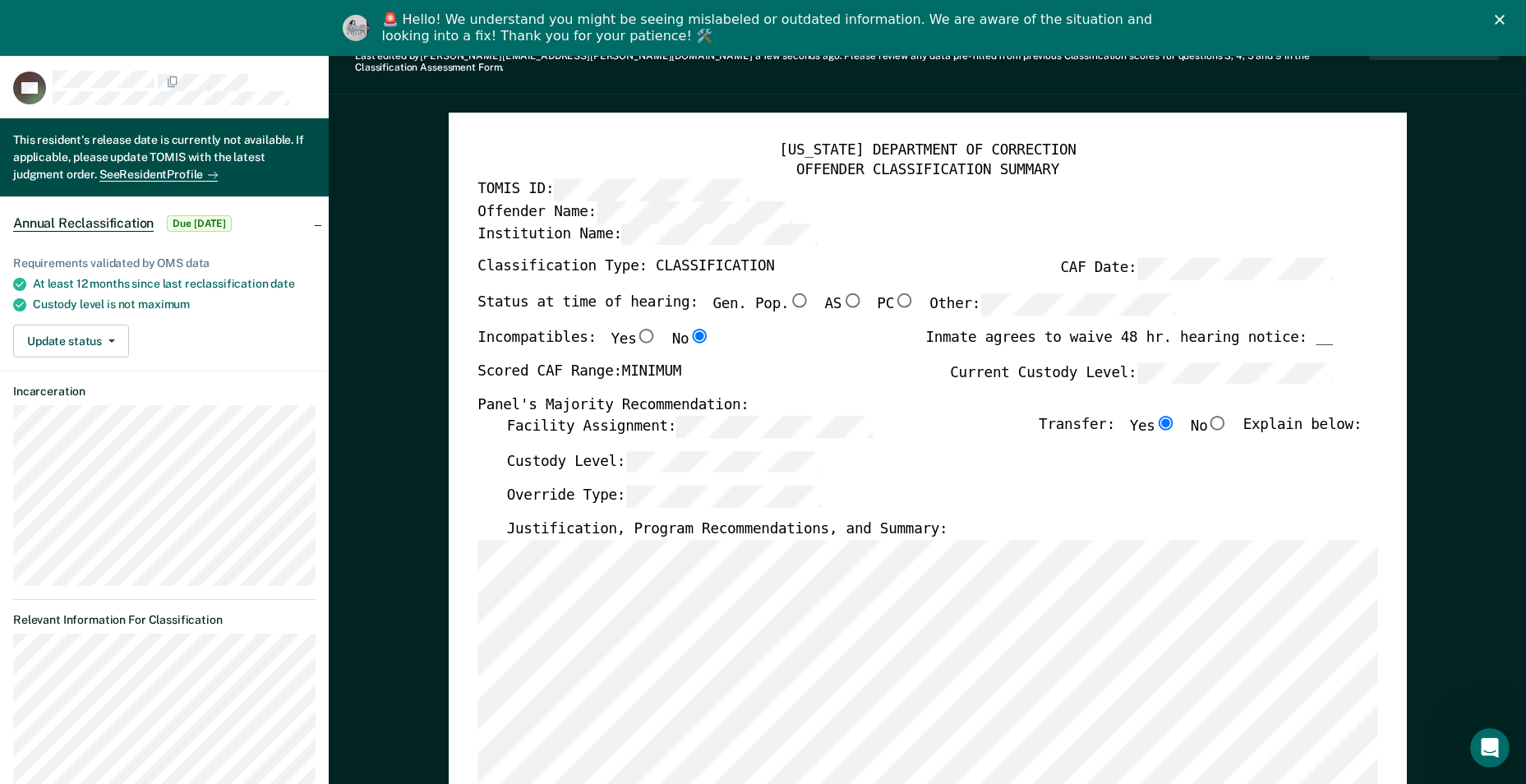
scroll to position [82, 0]
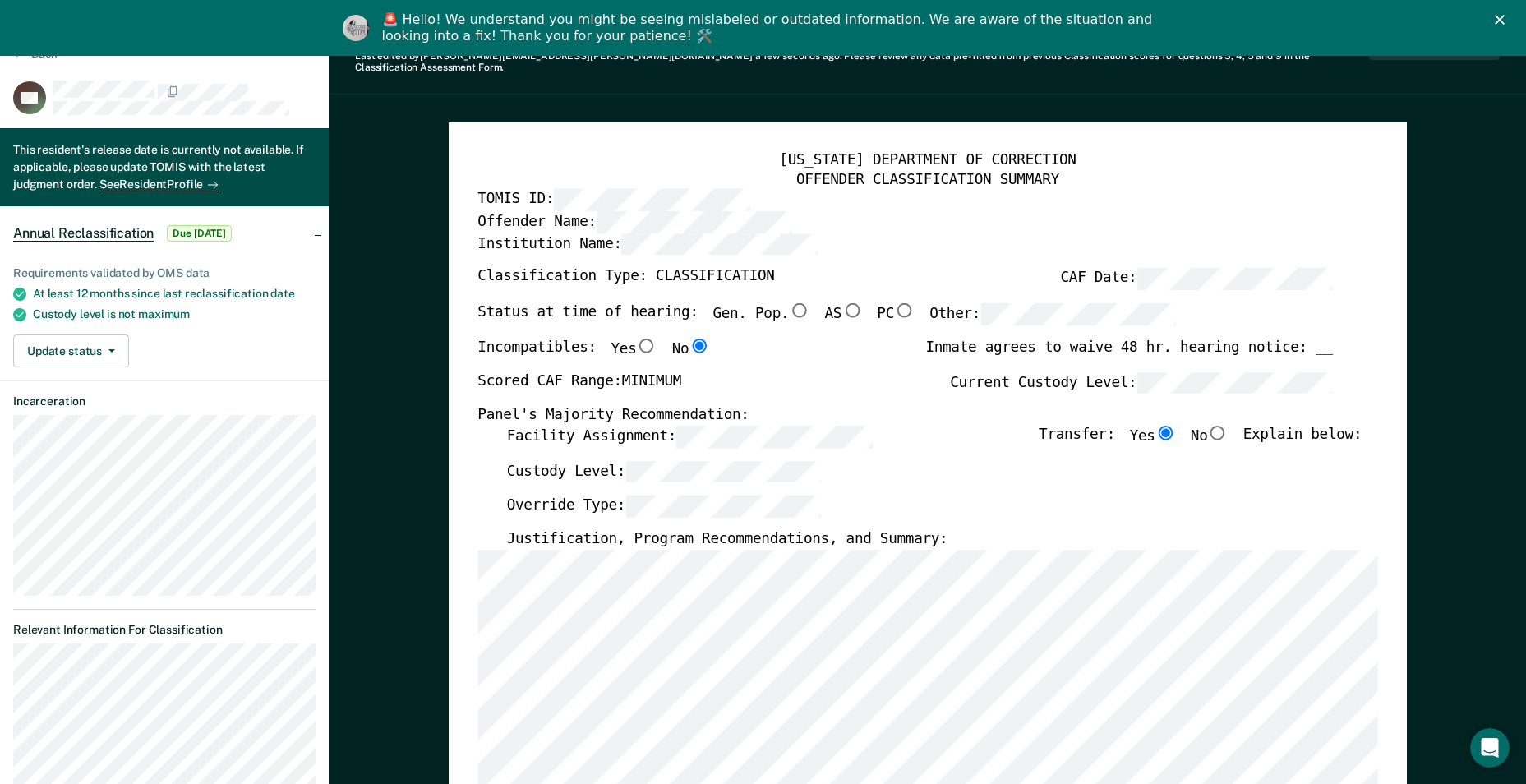
click at [747, 341] on input "No" at bounding box center [1218, 433] width 22 height 15
type textarea "x"
radio input "false"
radio input "true"
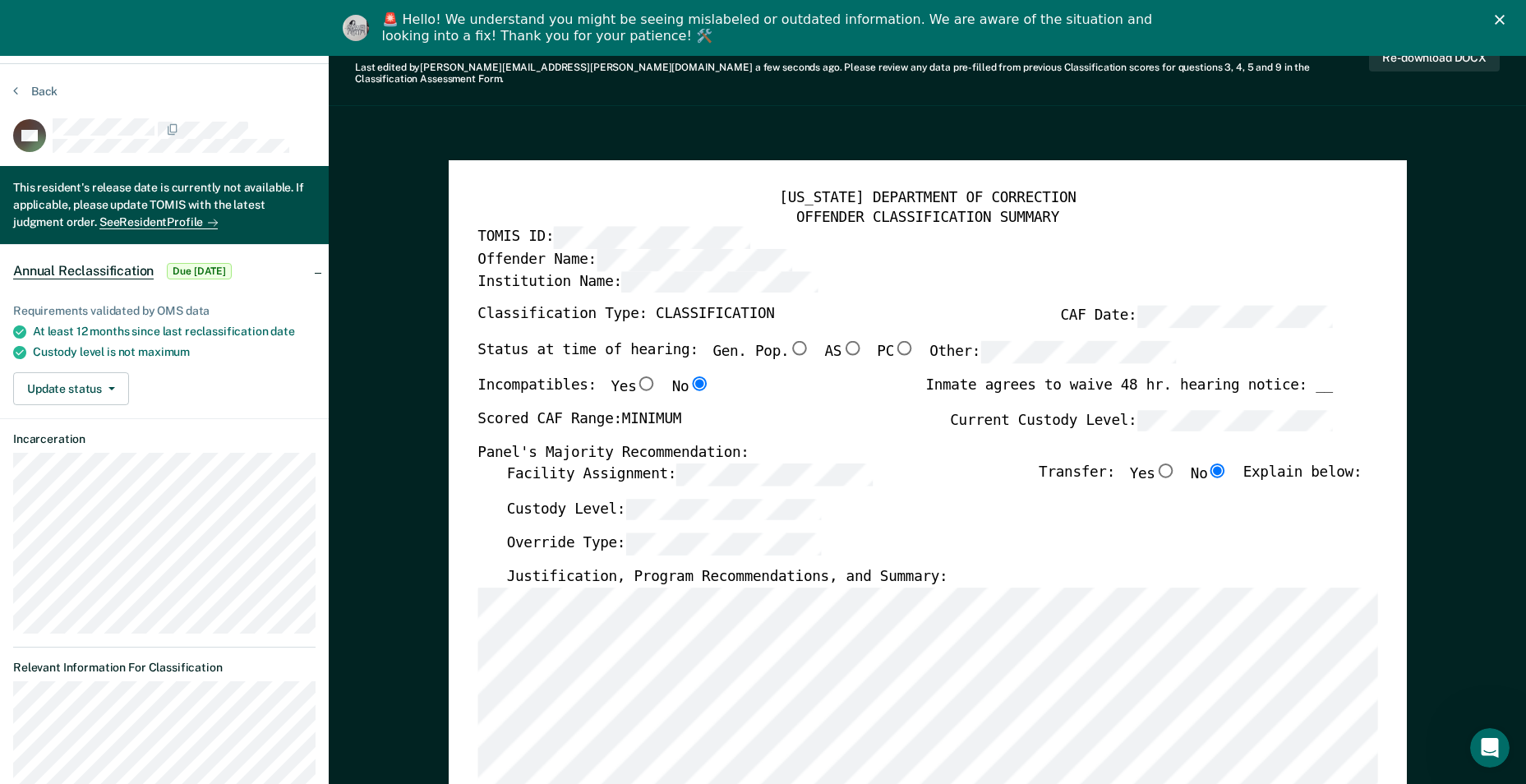
scroll to position [0, 0]
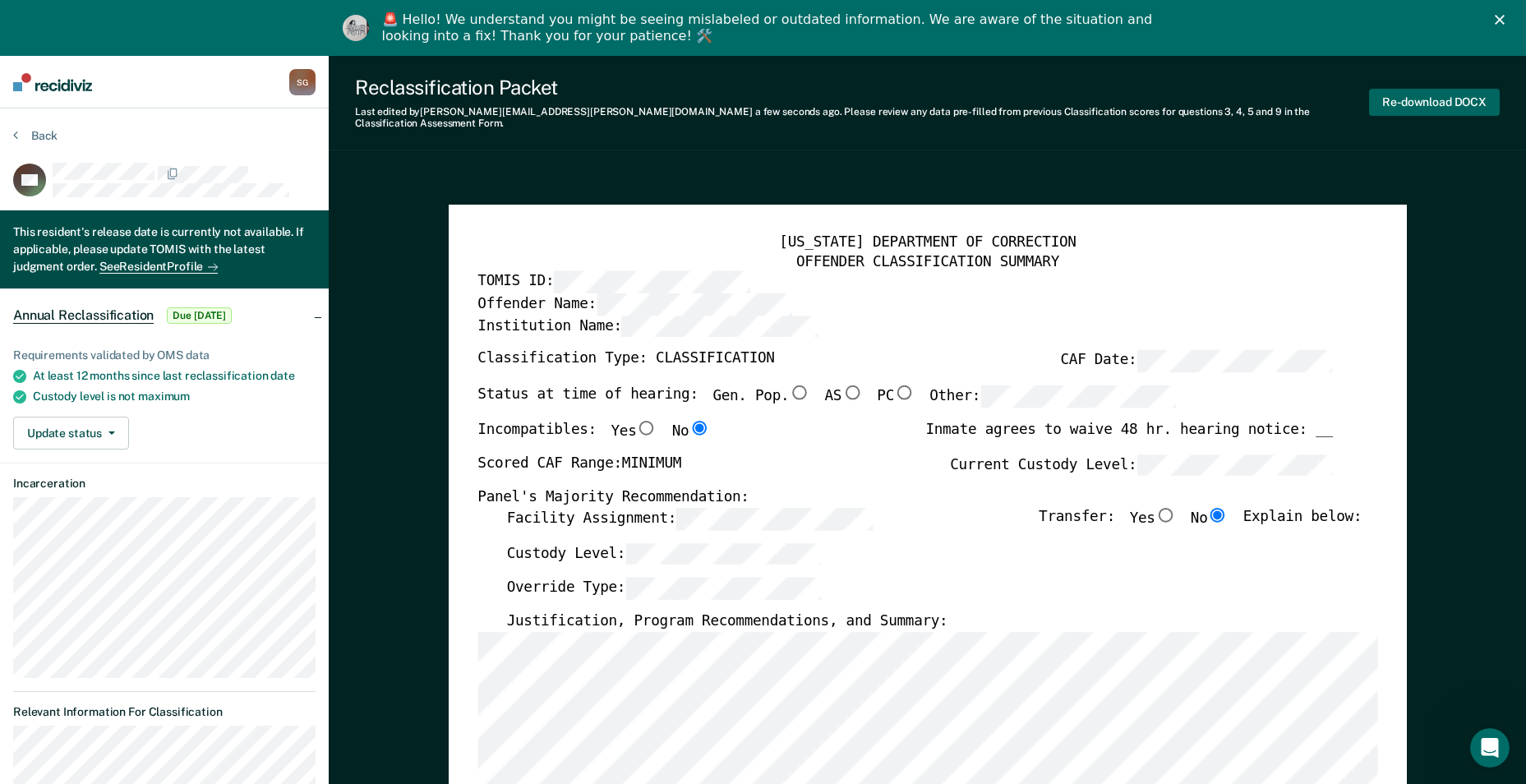
click at [747, 94] on button "Re-download DOCX" at bounding box center [1434, 102] width 130 height 27
type textarea "x"
